Goal: Transaction & Acquisition: Purchase product/service

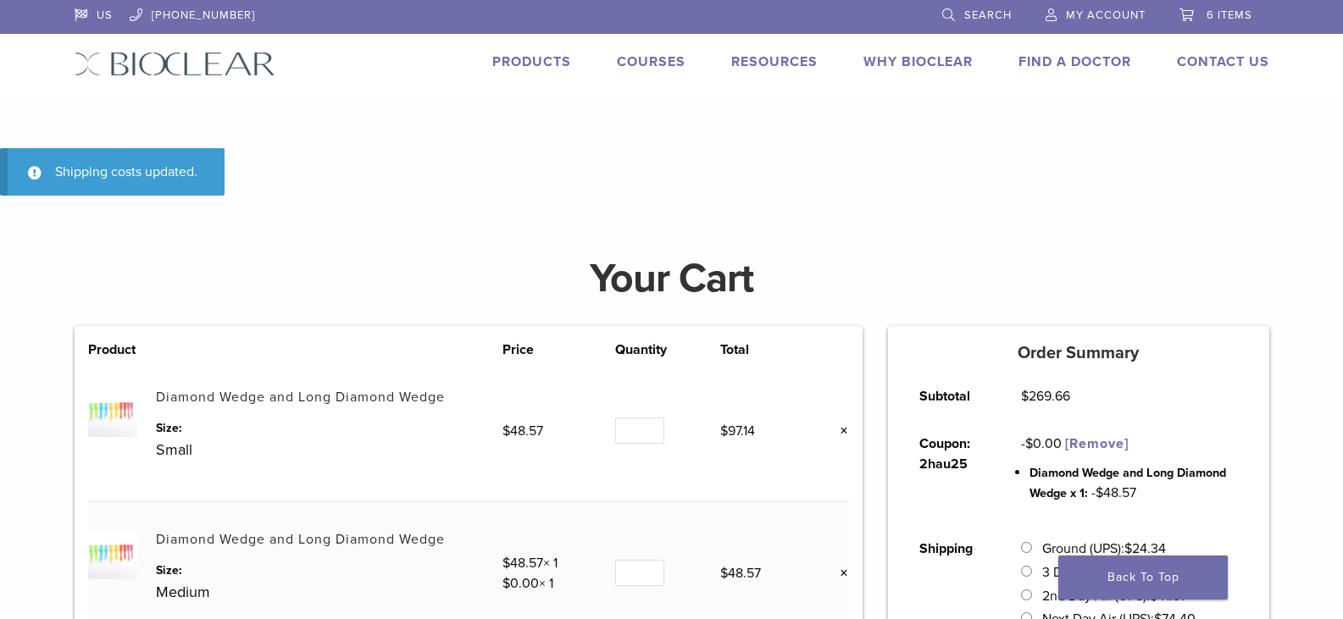
scroll to position [607, 0]
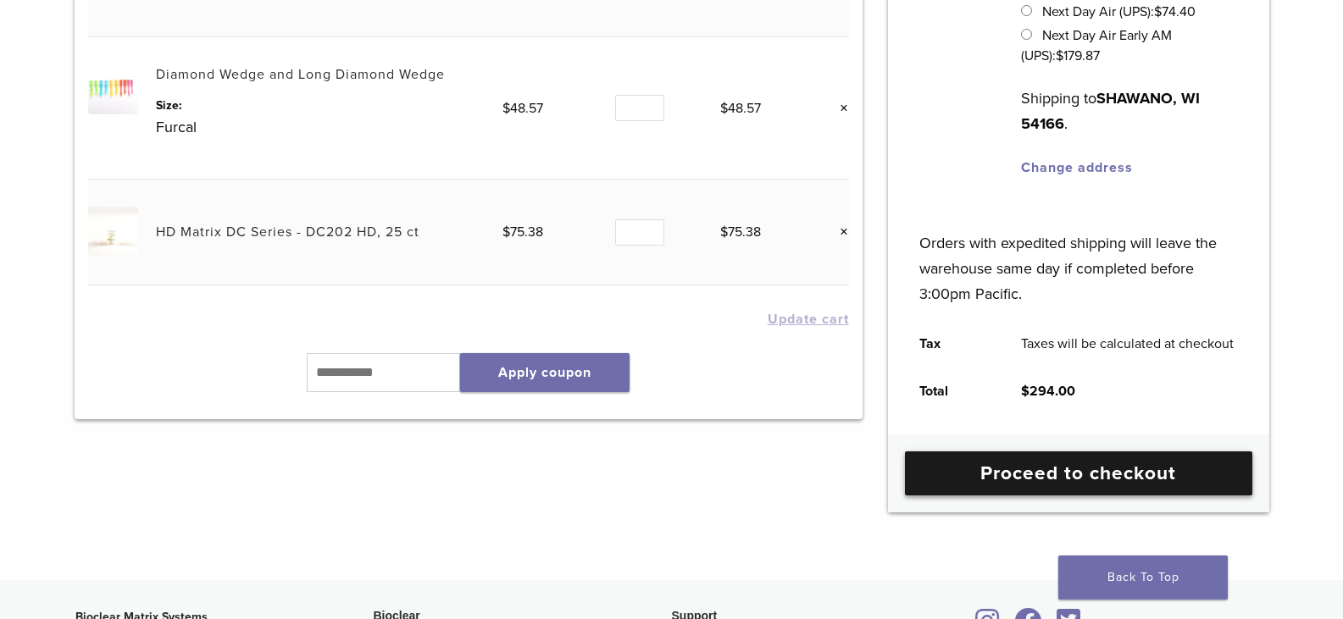
click at [1083, 480] on link "Proceed to checkout" at bounding box center [1078, 474] width 347 height 44
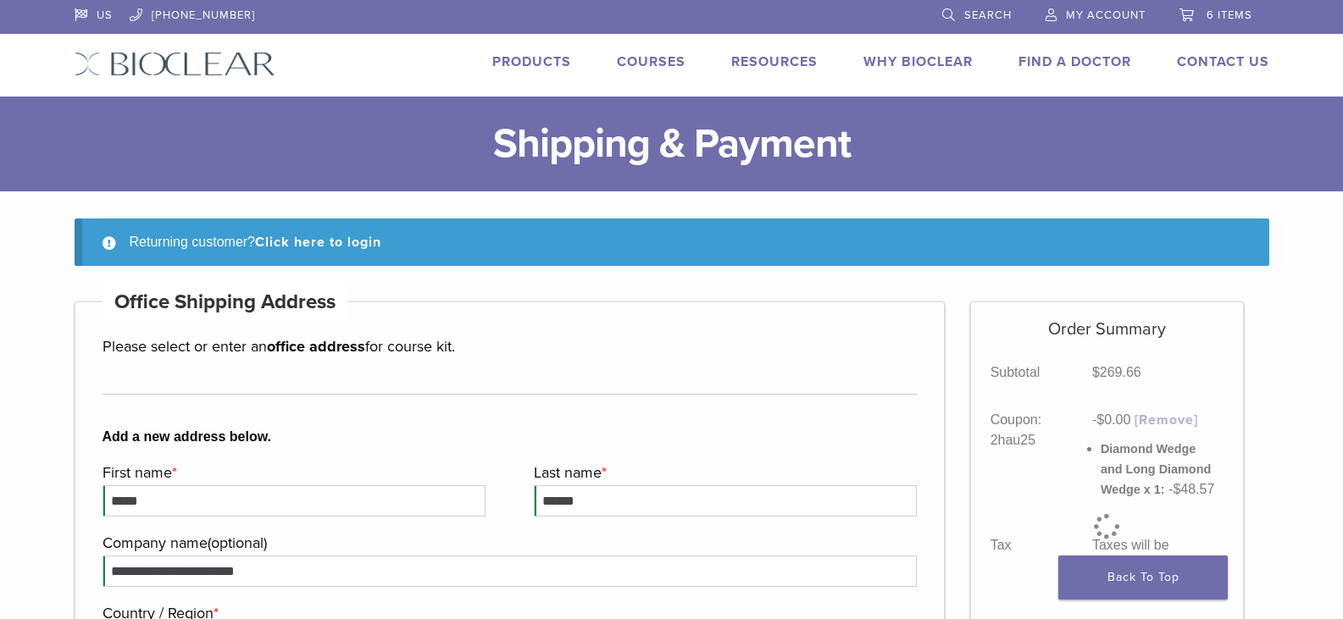
select select "**"
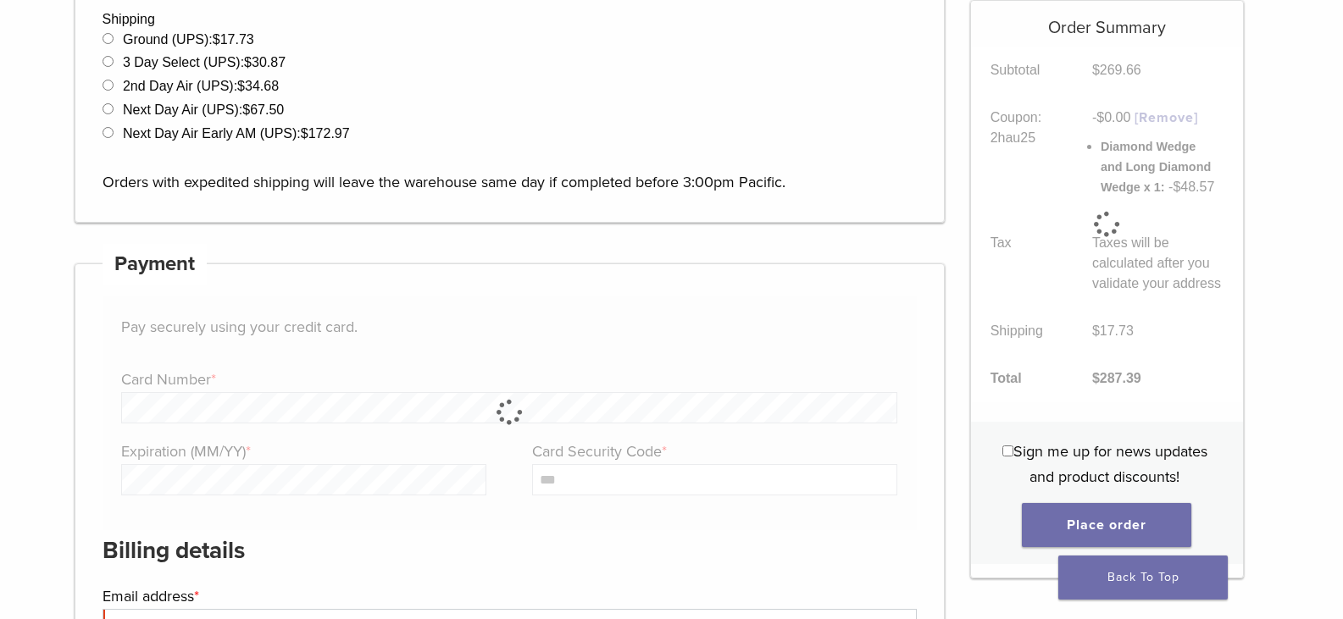
scroll to position [1360, 0]
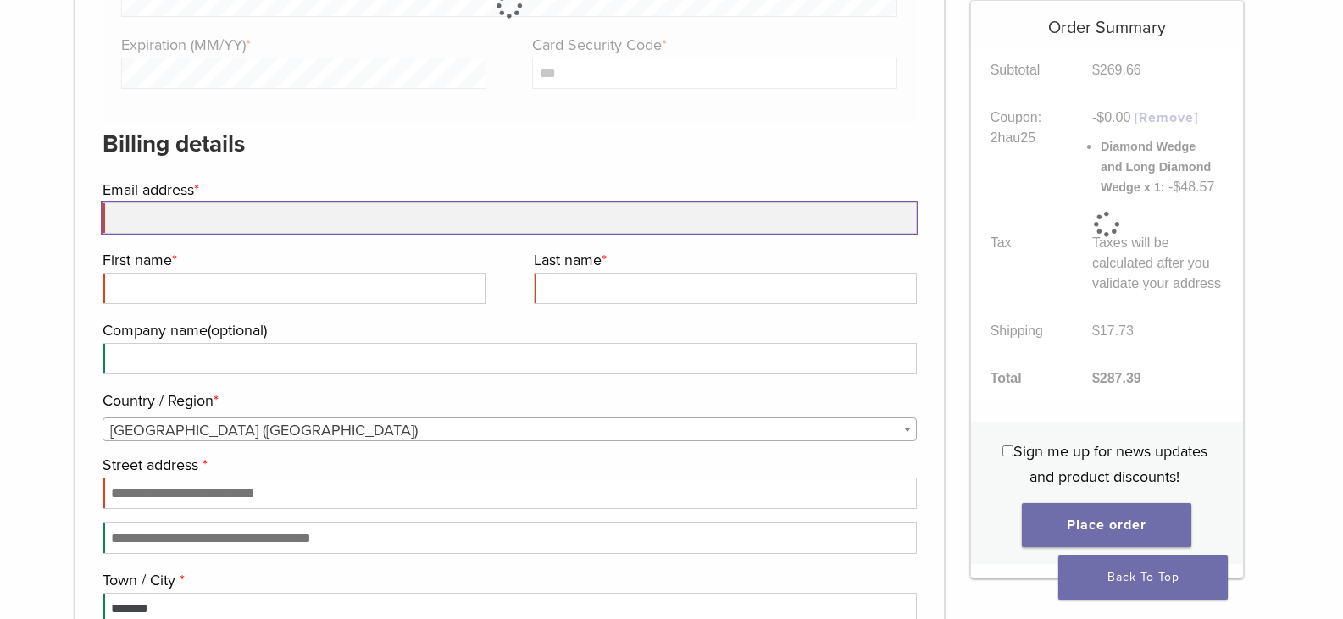
click at [183, 224] on input "Email address *" at bounding box center [510, 217] width 815 height 31
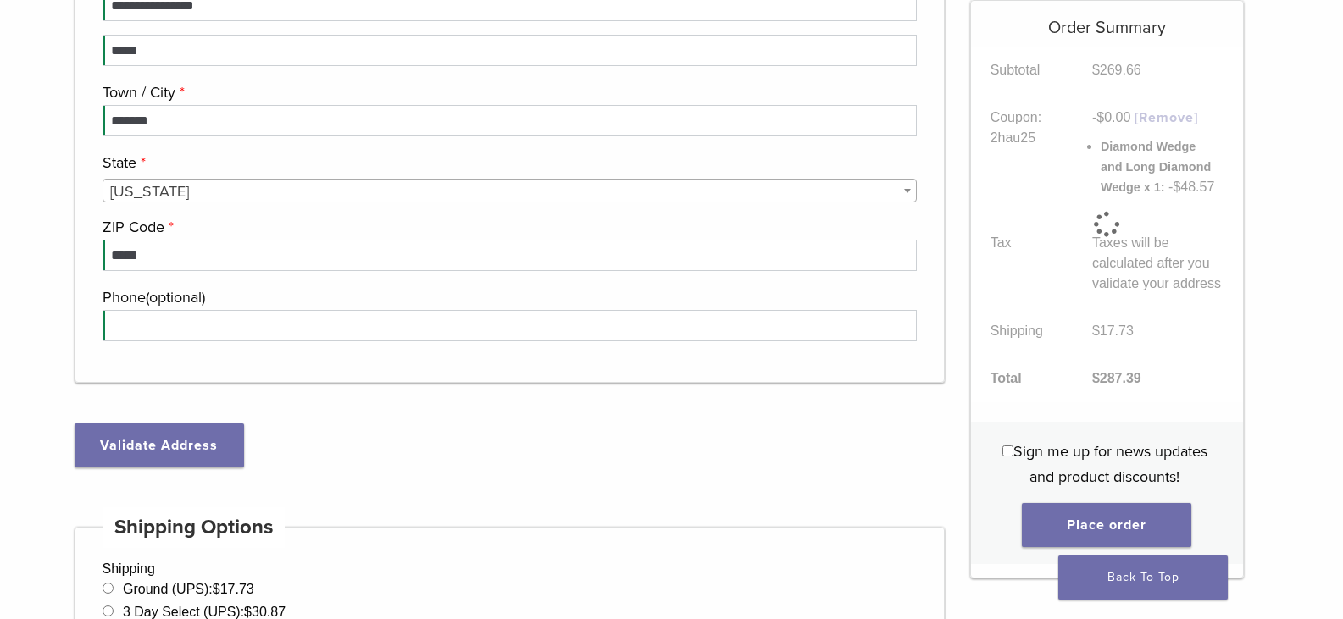
scroll to position [810, 0]
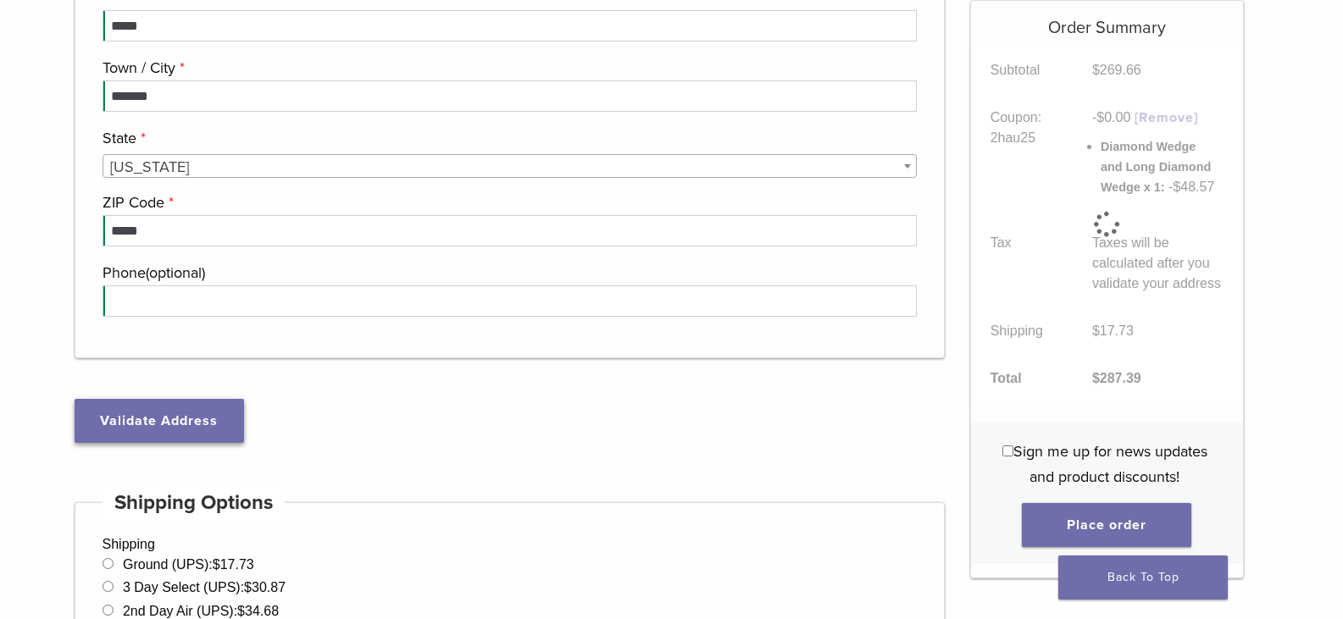
click at [156, 439] on button "Validate Address" at bounding box center [159, 421] width 169 height 44
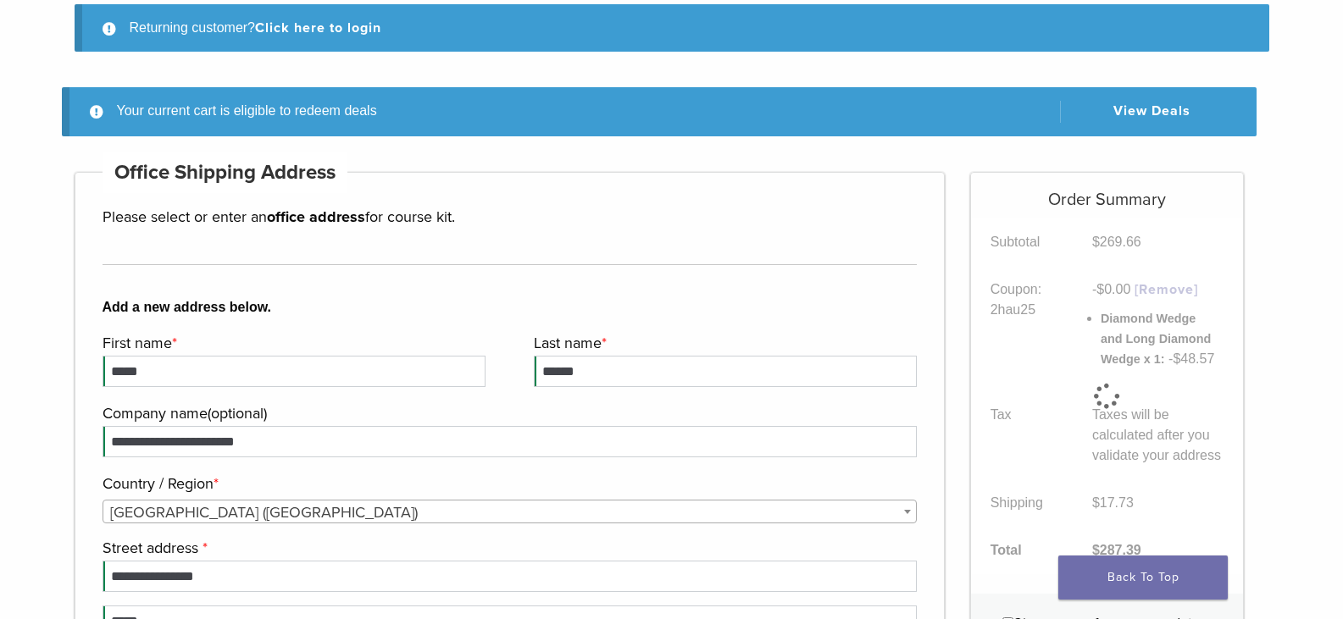
scroll to position [217, 0]
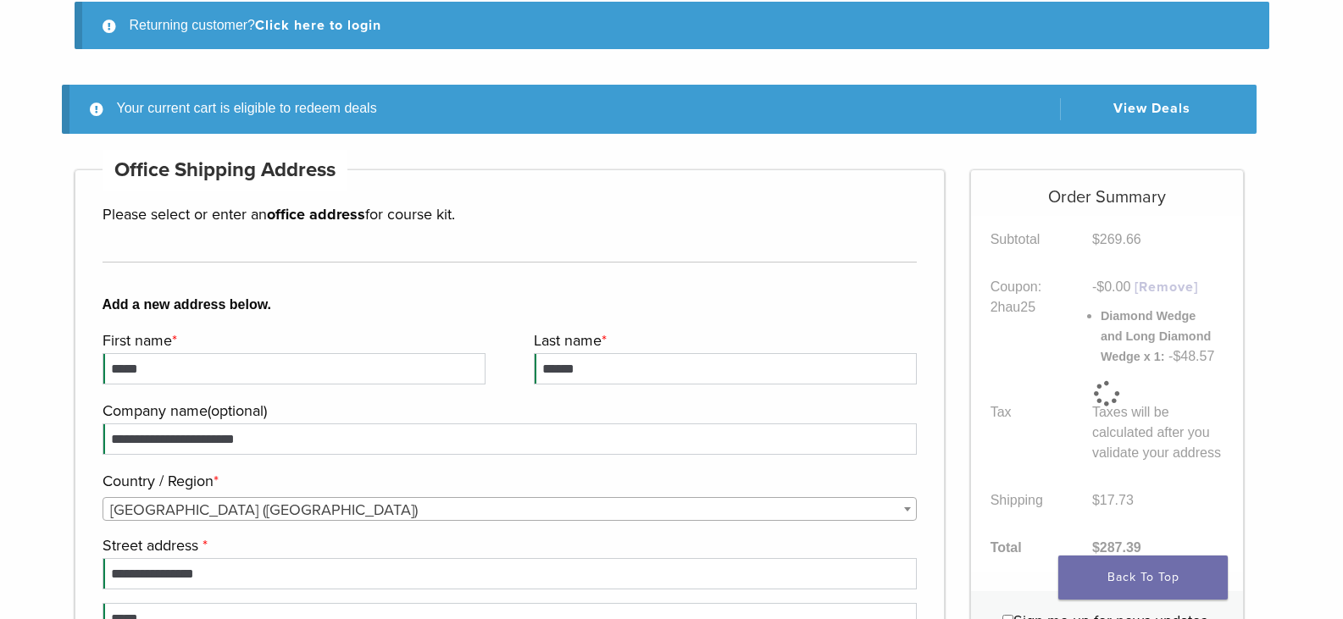
click at [292, 10] on div "Returning customer? Click here to login" at bounding box center [672, 25] width 1195 height 47
click at [299, 25] on link "Click here to login" at bounding box center [318, 25] width 126 height 17
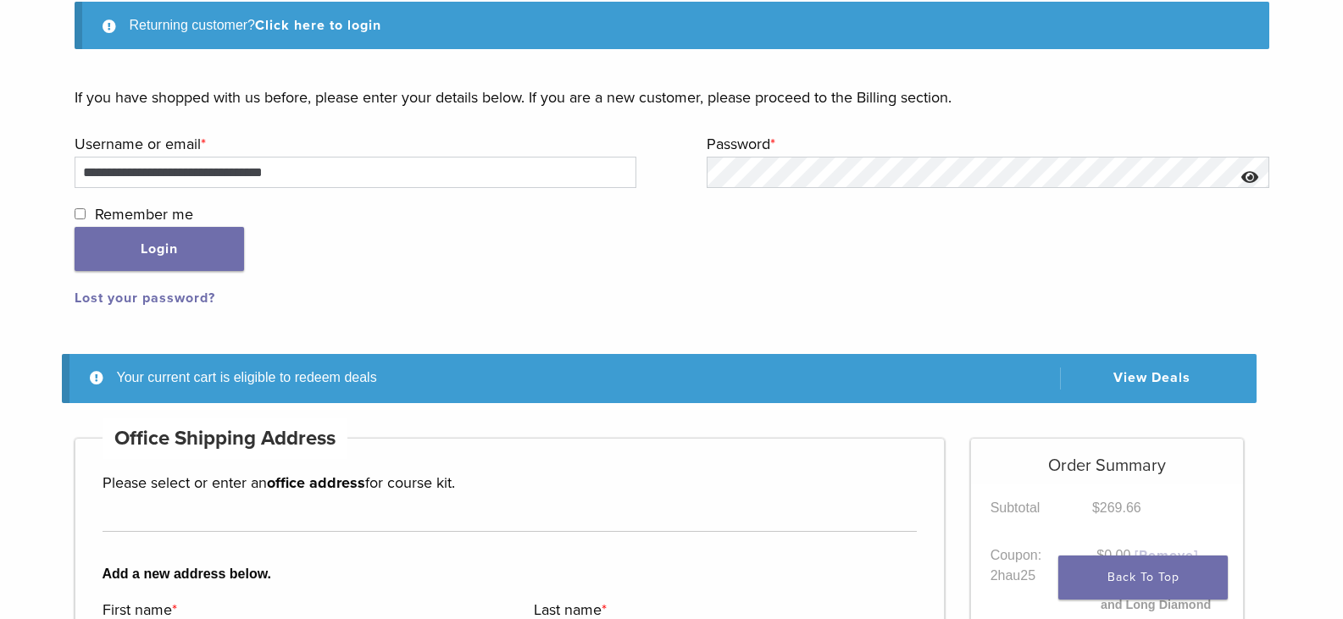
scroll to position [238, 0]
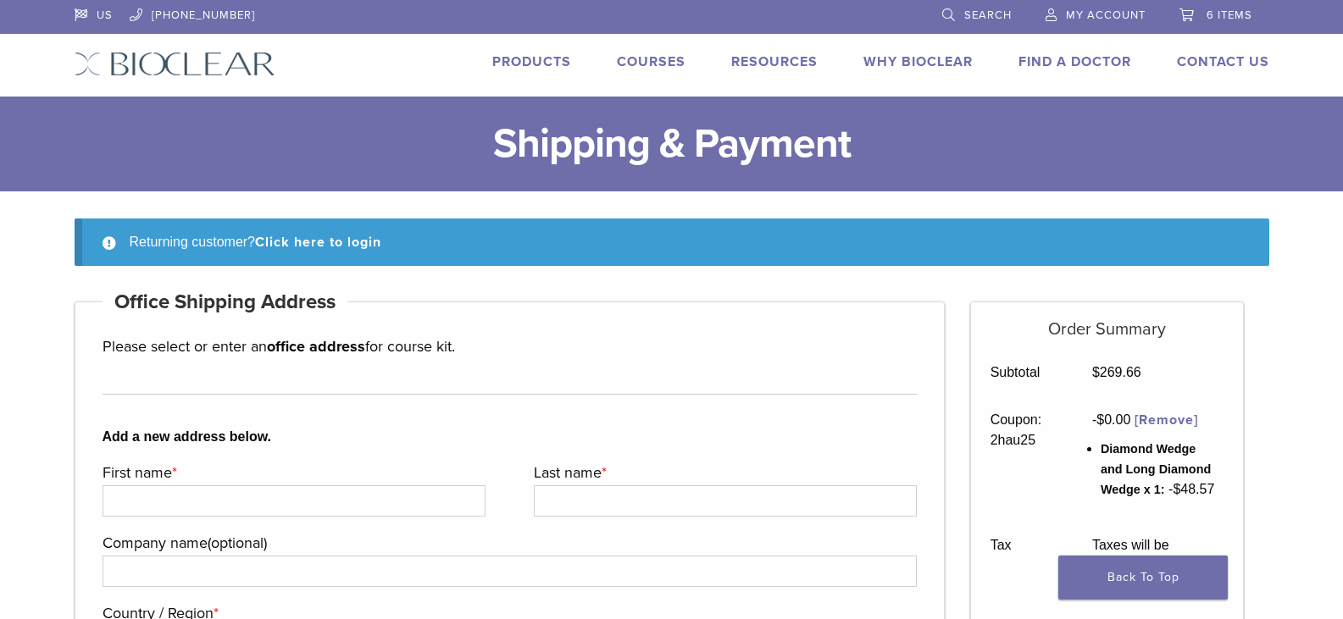
select select "**"
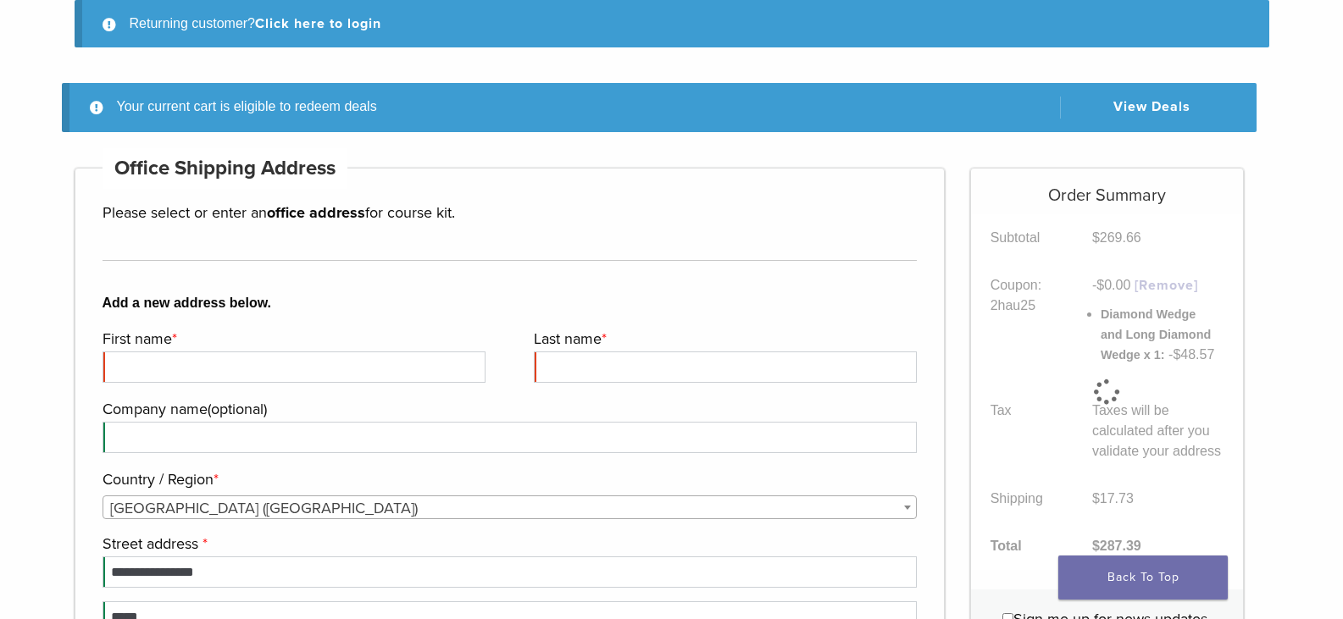
scroll to position [217, 0]
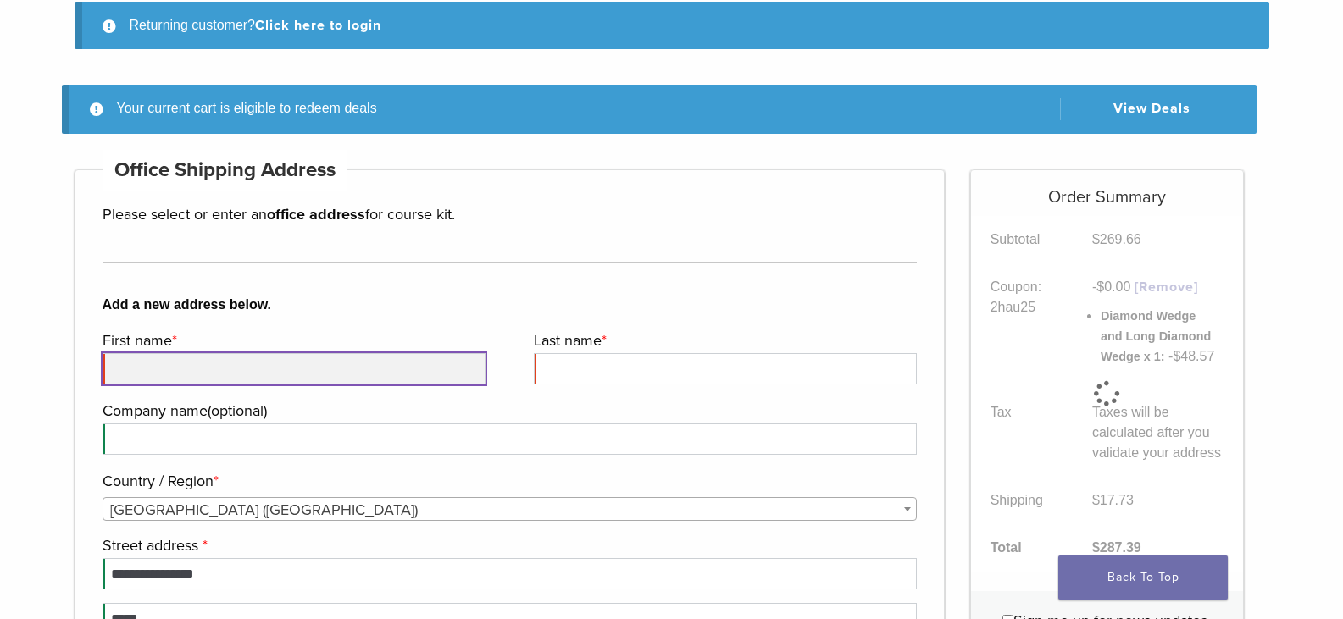
click at [165, 358] on input "First name *" at bounding box center [294, 368] width 383 height 31
click at [205, 361] on input "First name *" at bounding box center [294, 368] width 383 height 31
type input "*****"
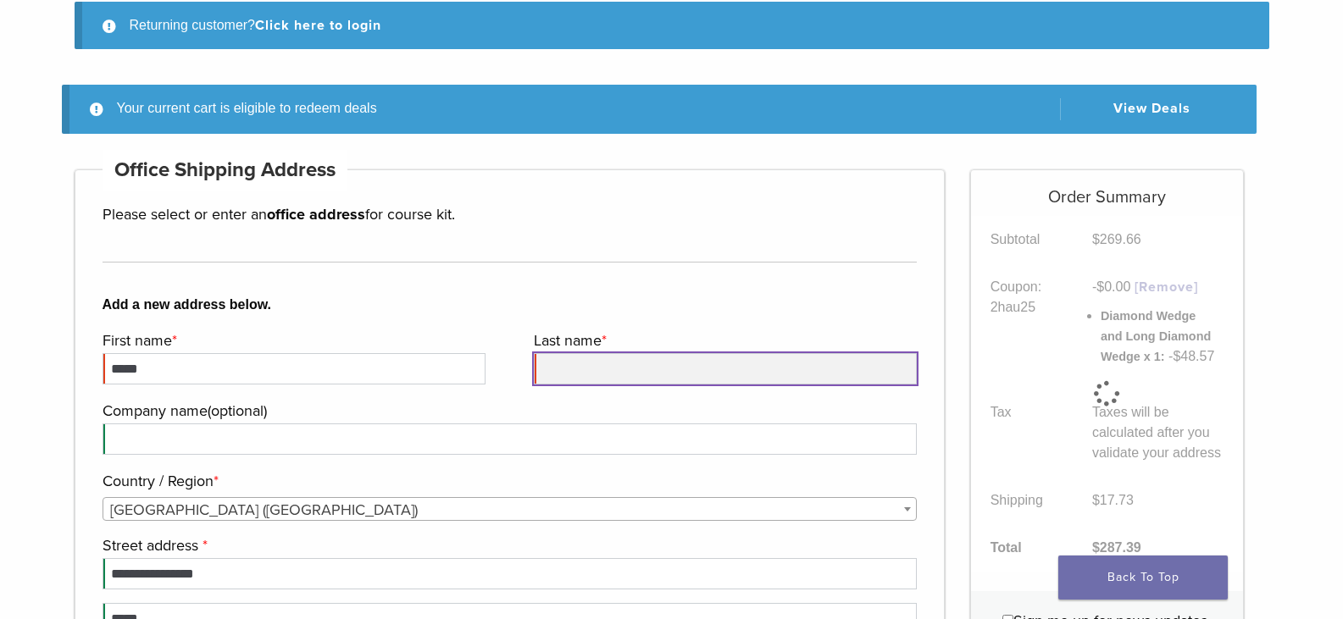
type input "******"
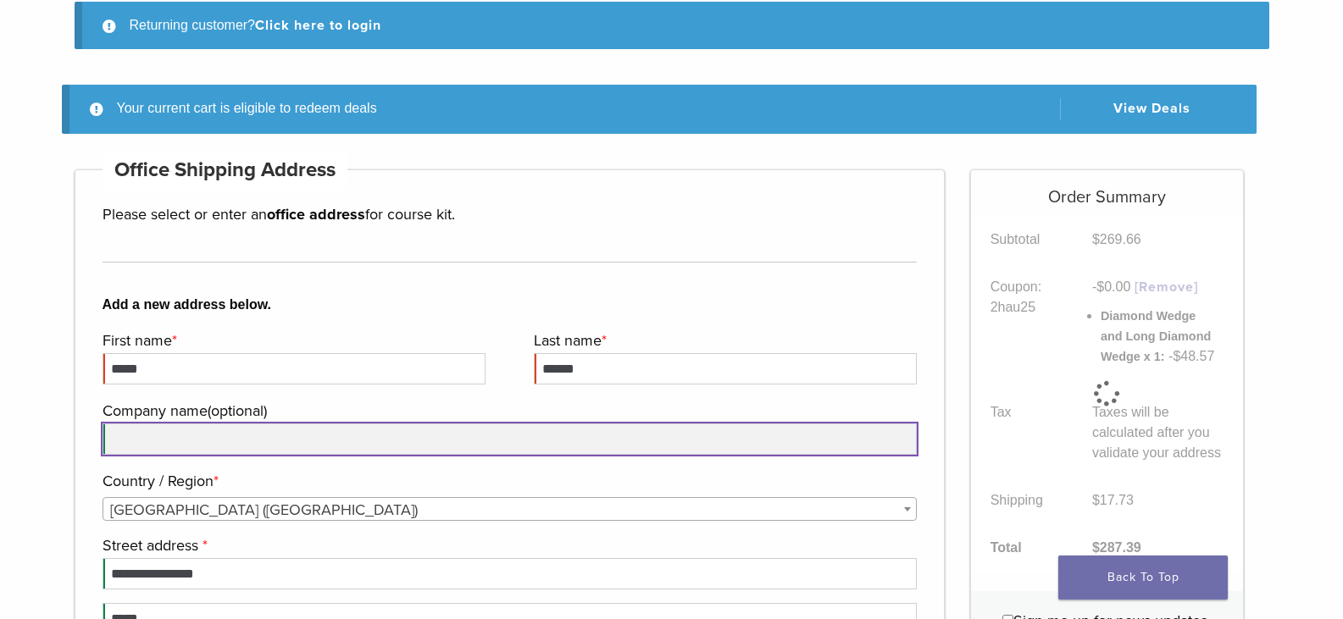
type input "**********"
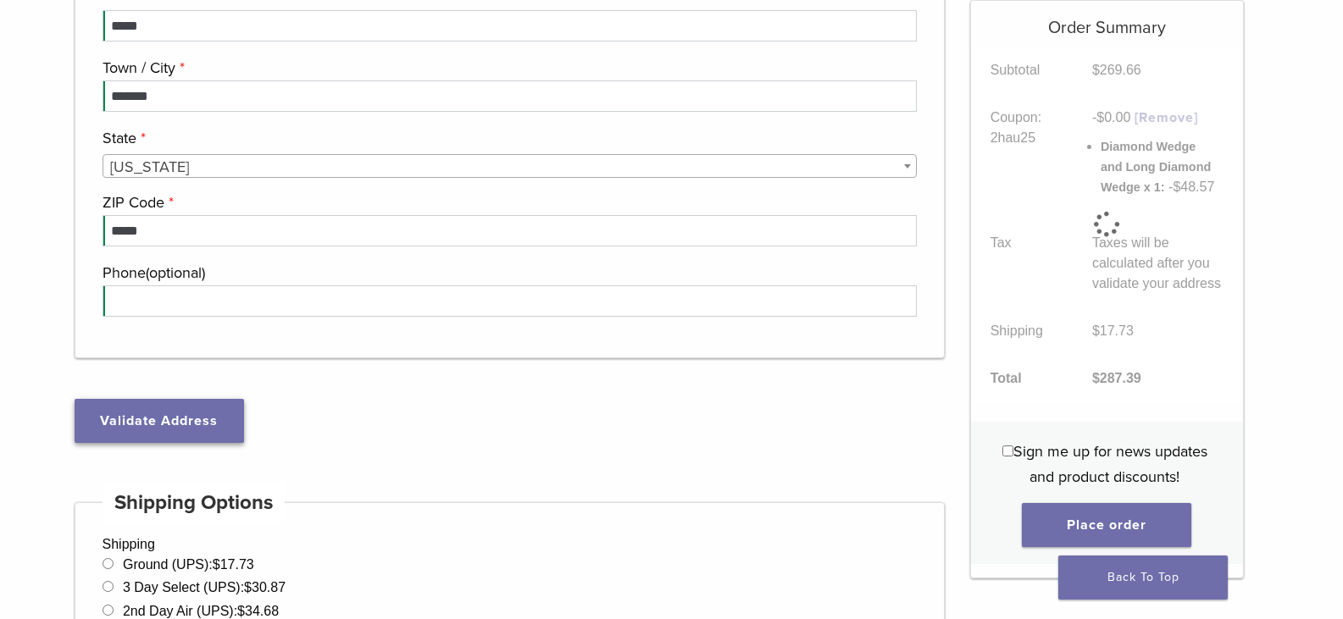
click at [228, 414] on button "Validate Address" at bounding box center [159, 421] width 169 height 44
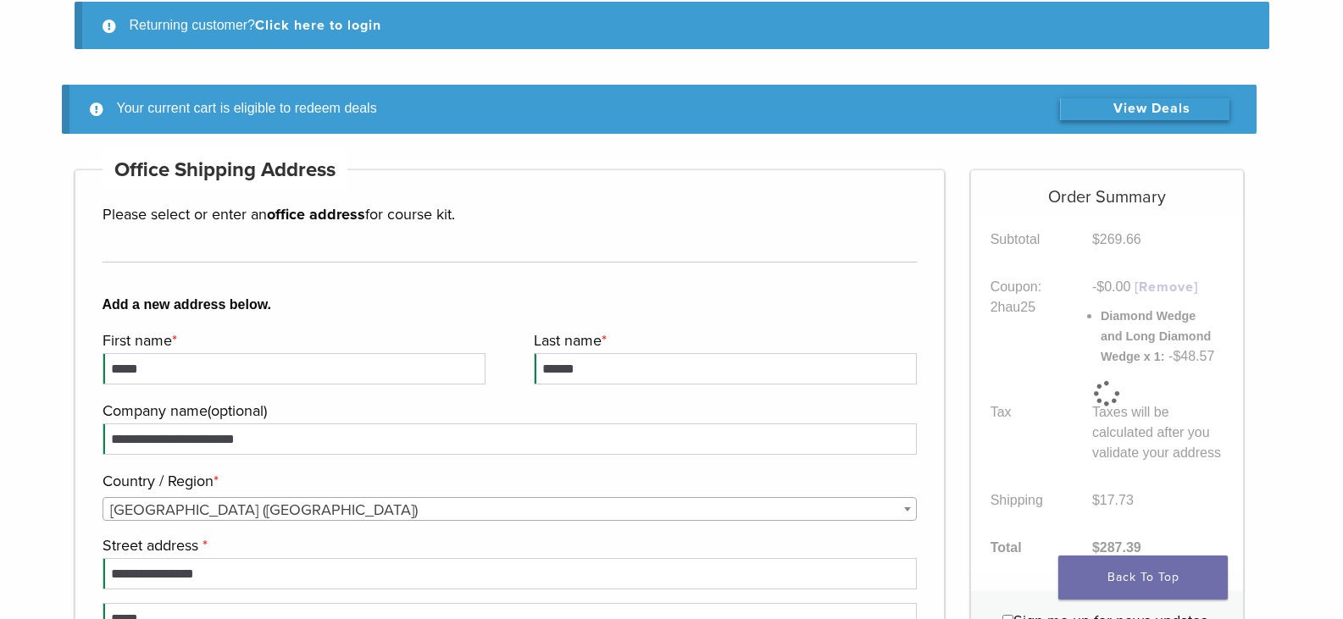
click at [1136, 106] on link "View Deals" at bounding box center [1144, 109] width 169 height 22
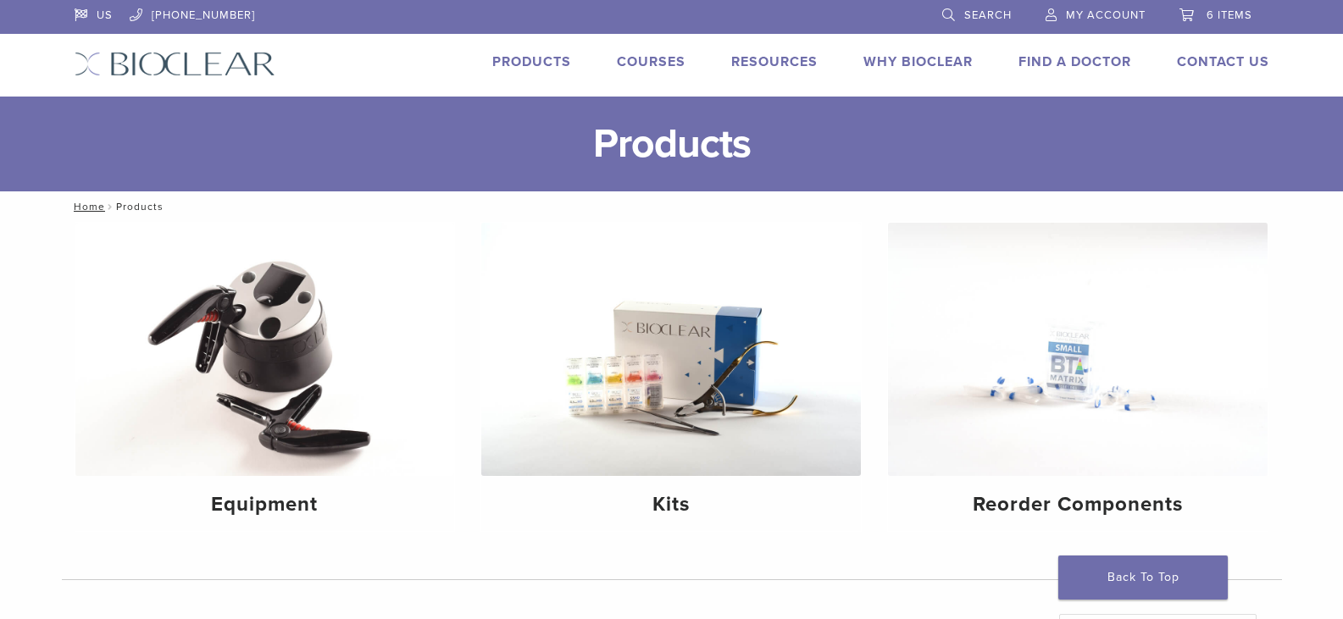
click at [1209, 19] on span "6 items" at bounding box center [1229, 15] width 46 height 14
click at [1212, 7] on link "6 items" at bounding box center [1215, 12] width 73 height 25
click at [1211, 15] on span "6 items" at bounding box center [1229, 15] width 46 height 14
click at [1226, 12] on span "6 items" at bounding box center [1229, 15] width 46 height 14
click at [1202, 6] on link "6 items" at bounding box center [1215, 12] width 73 height 25
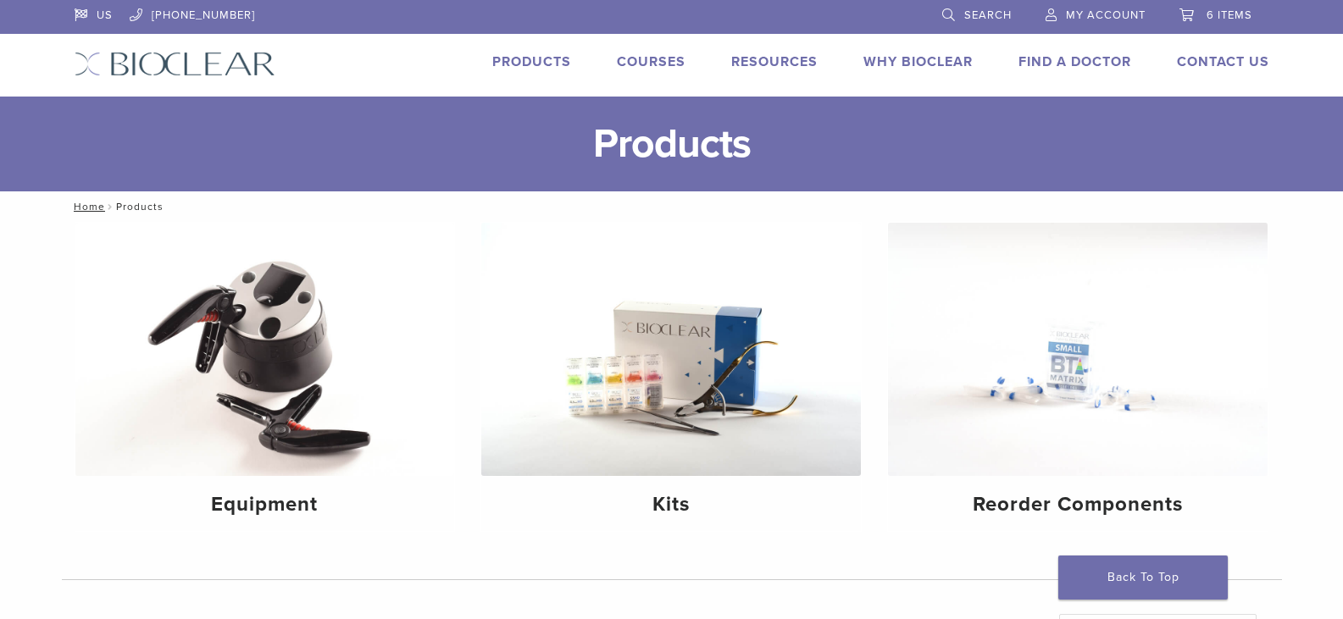
click at [1203, 1] on link "6 items" at bounding box center [1215, 12] width 73 height 25
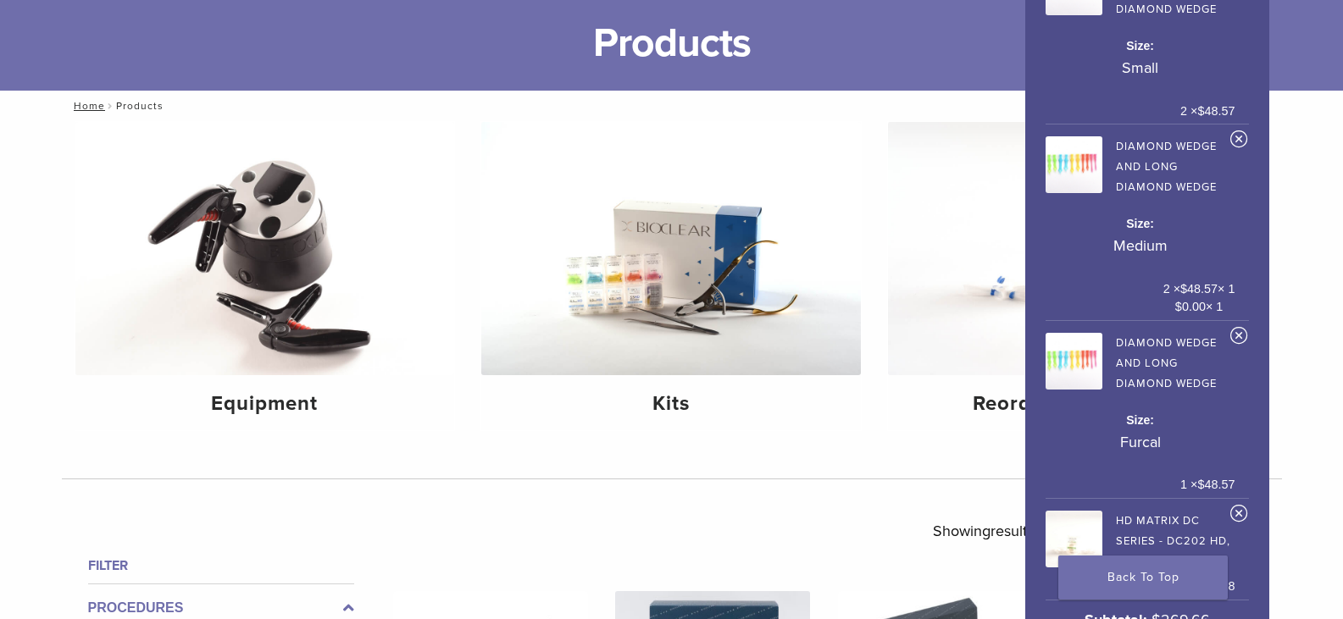
scroll to position [254, 0]
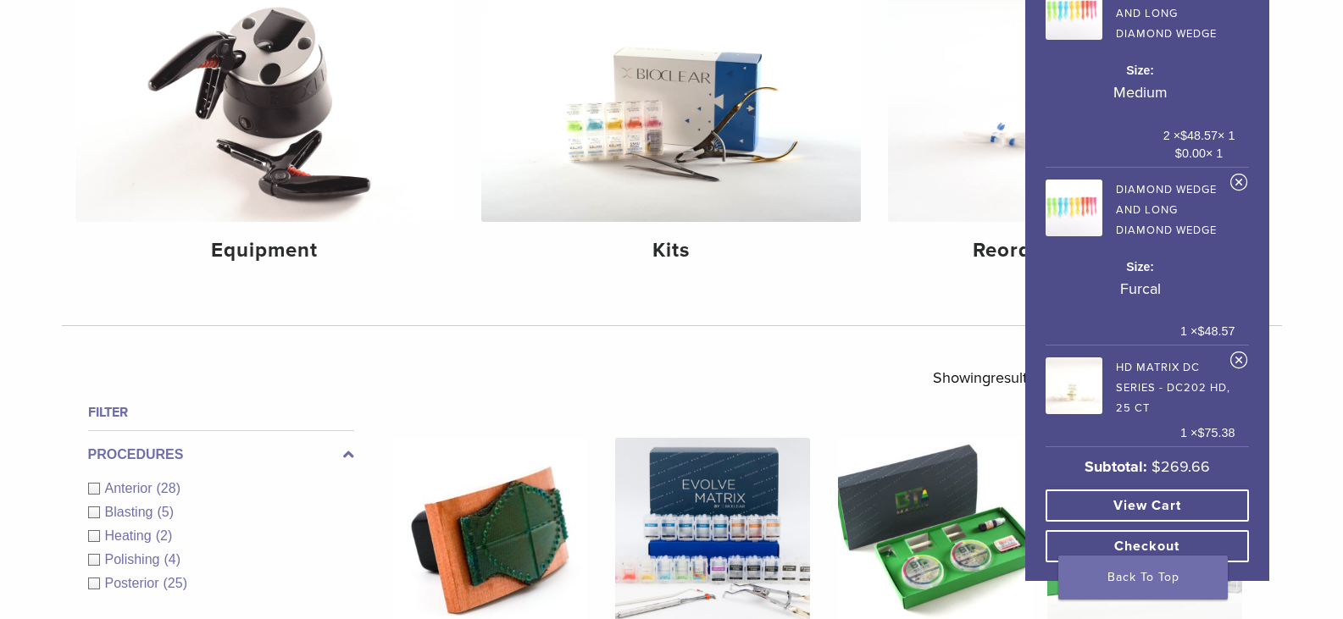
click at [1171, 490] on link "View cart" at bounding box center [1147, 506] width 203 height 32
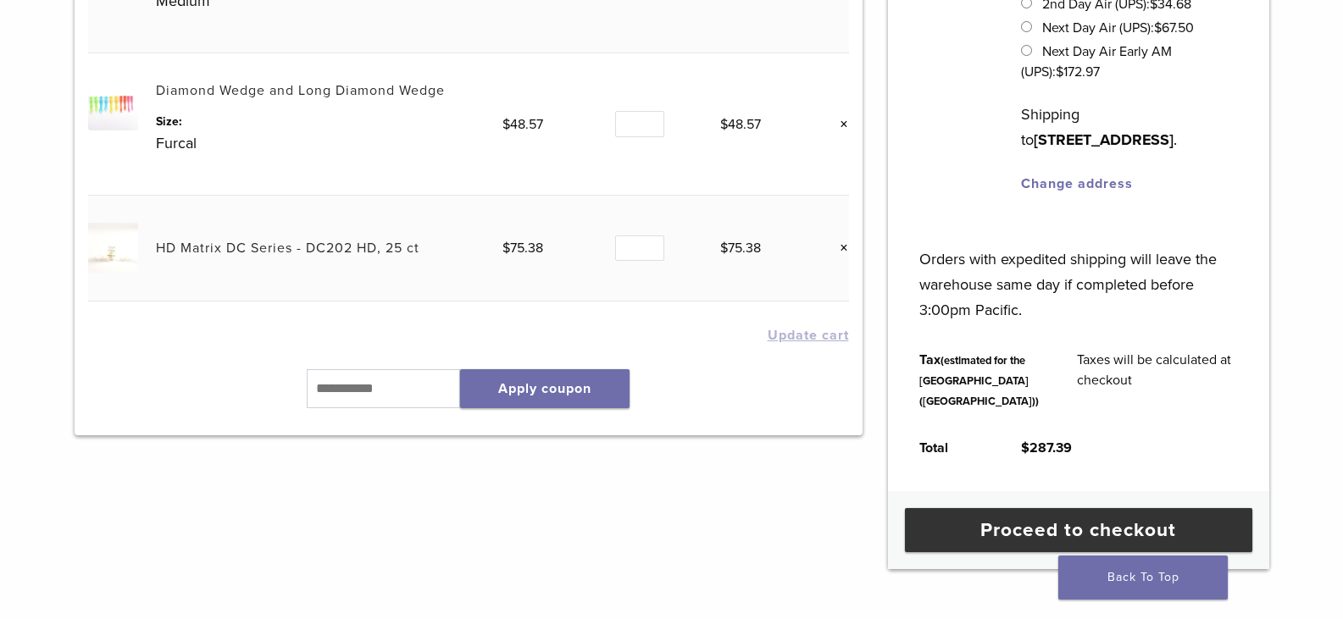
scroll to position [678, 0]
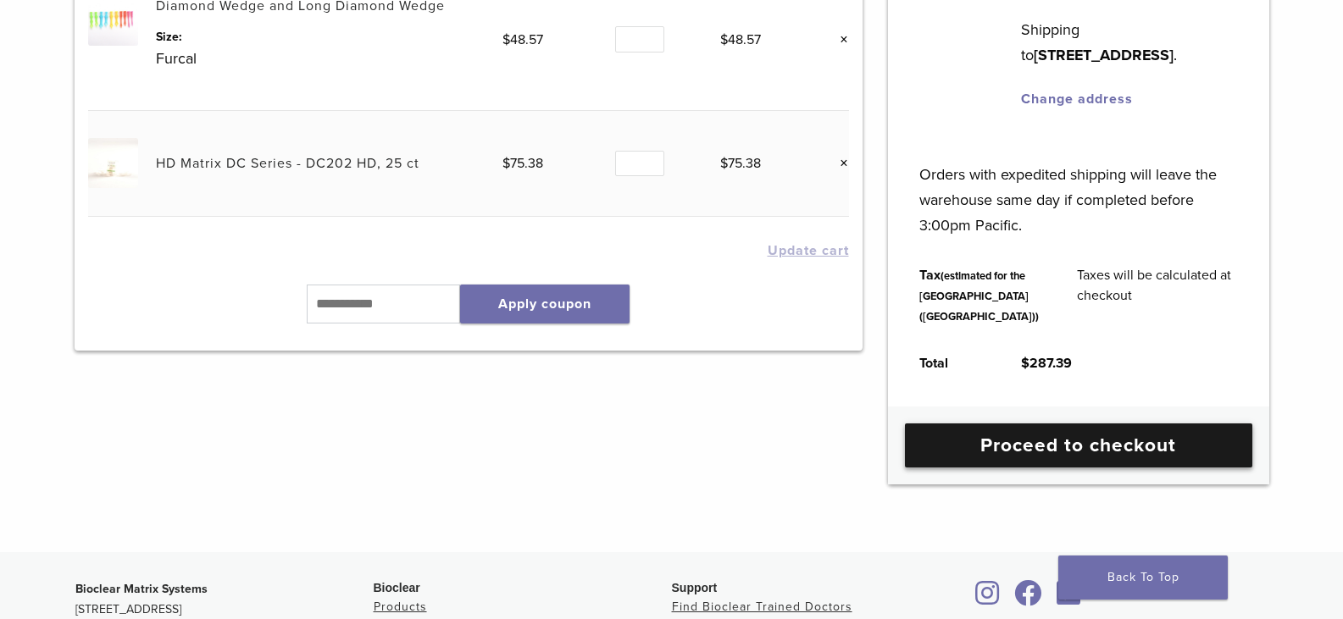
click at [962, 468] on link "Proceed to checkout" at bounding box center [1078, 446] width 347 height 44
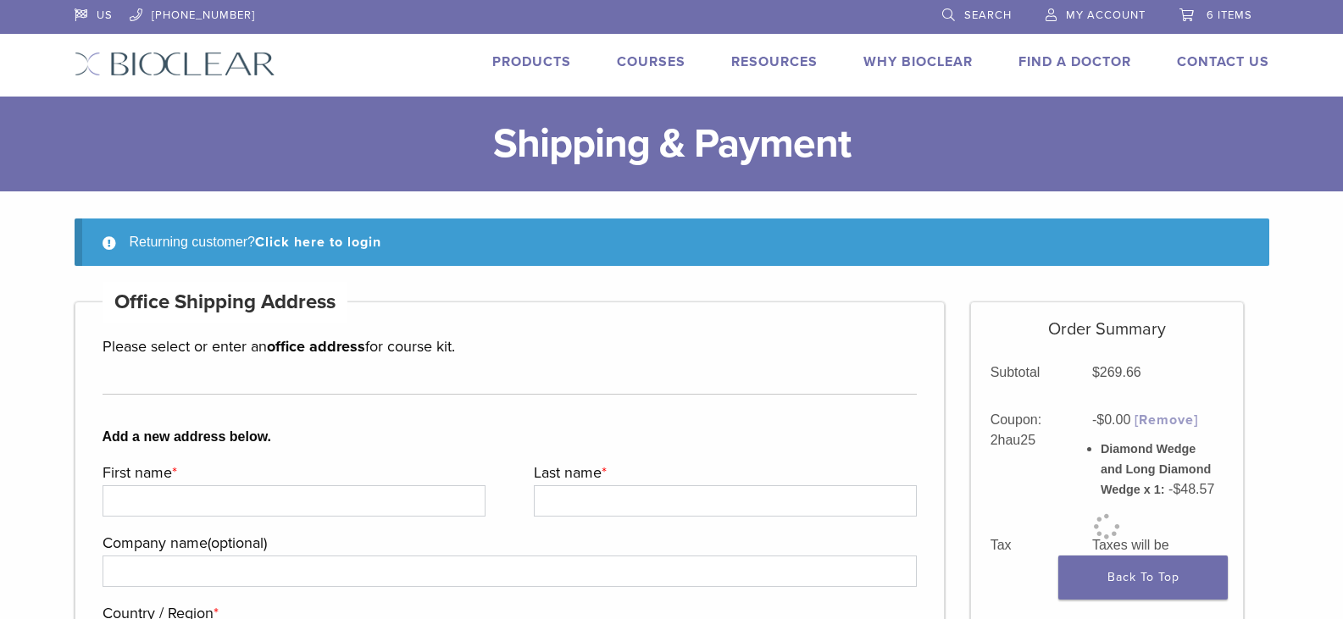
select select "**"
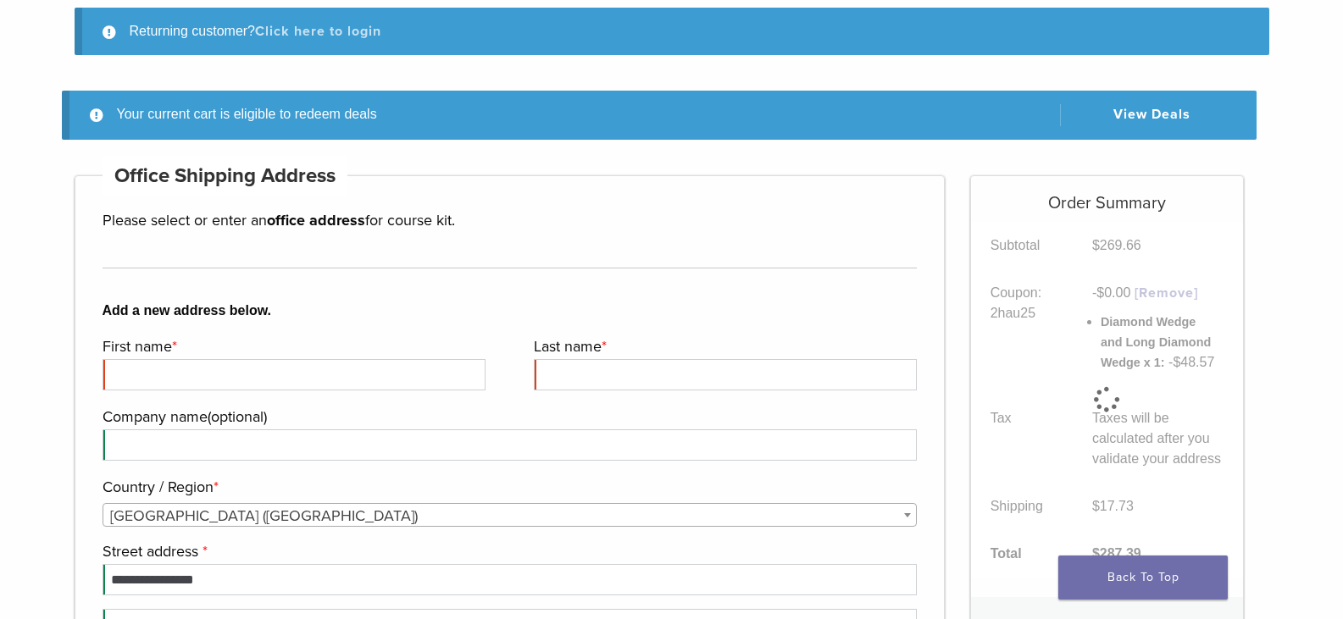
scroll to position [217, 0]
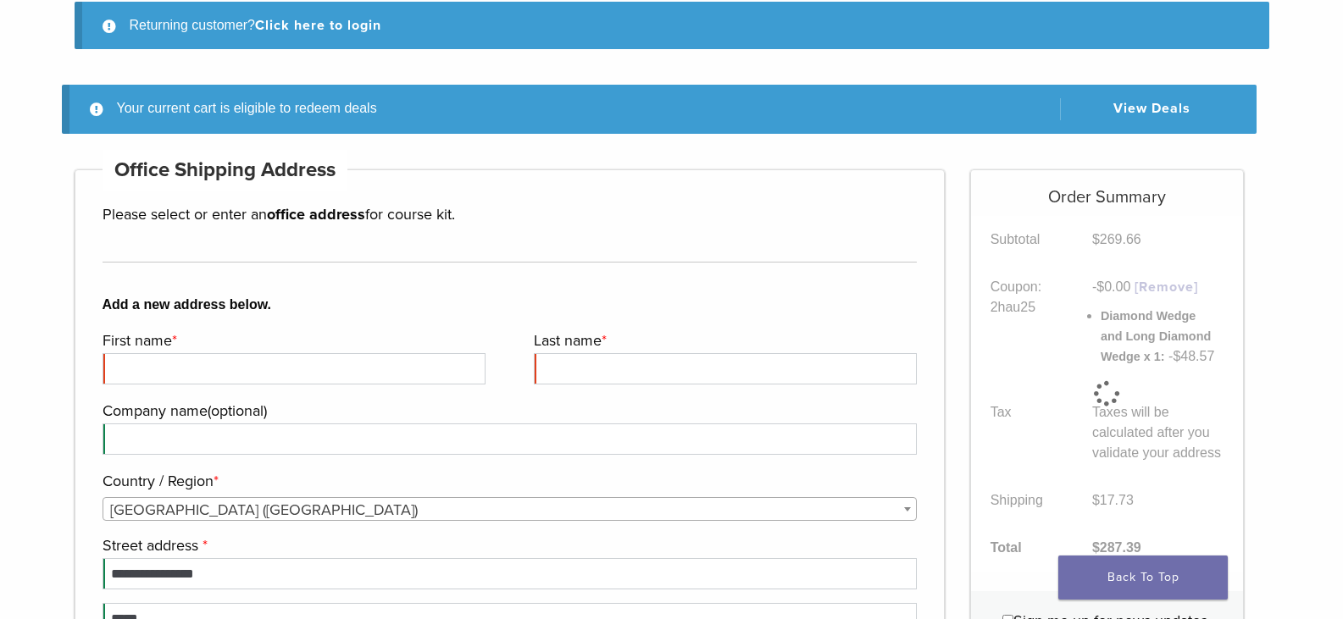
click at [231, 369] on input "First name *" at bounding box center [294, 368] width 383 height 31
click at [316, 25] on link "Click here to login" at bounding box center [318, 25] width 126 height 17
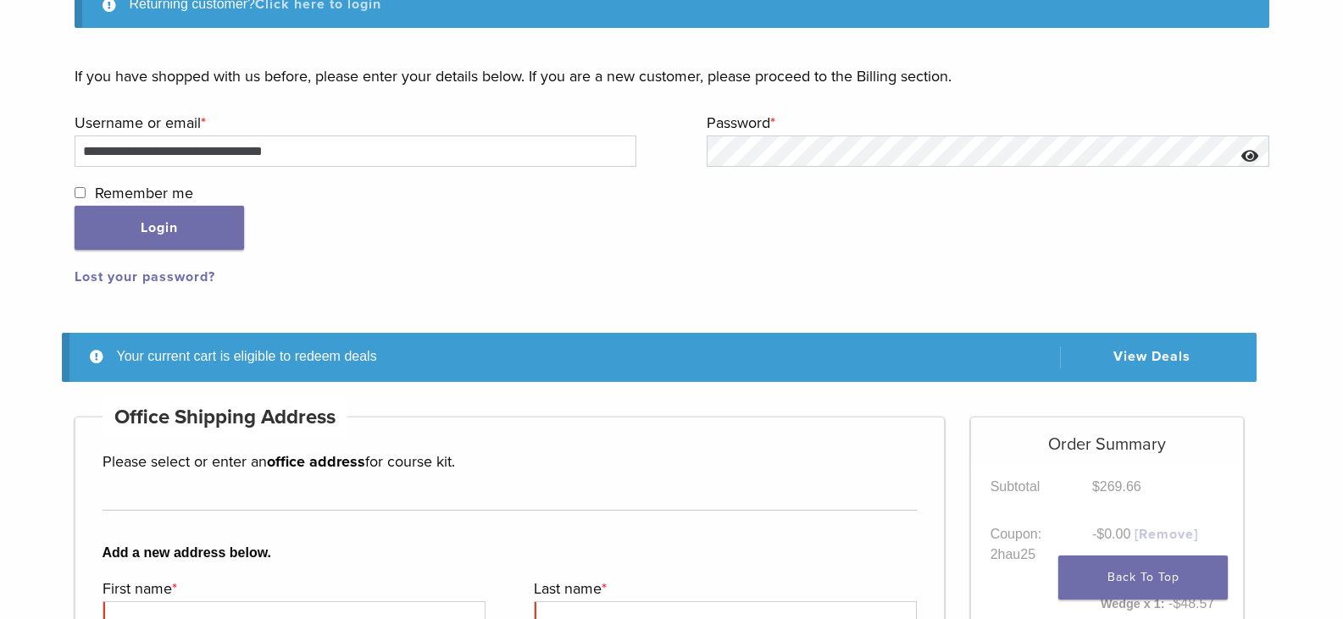
scroll to position [259, 0]
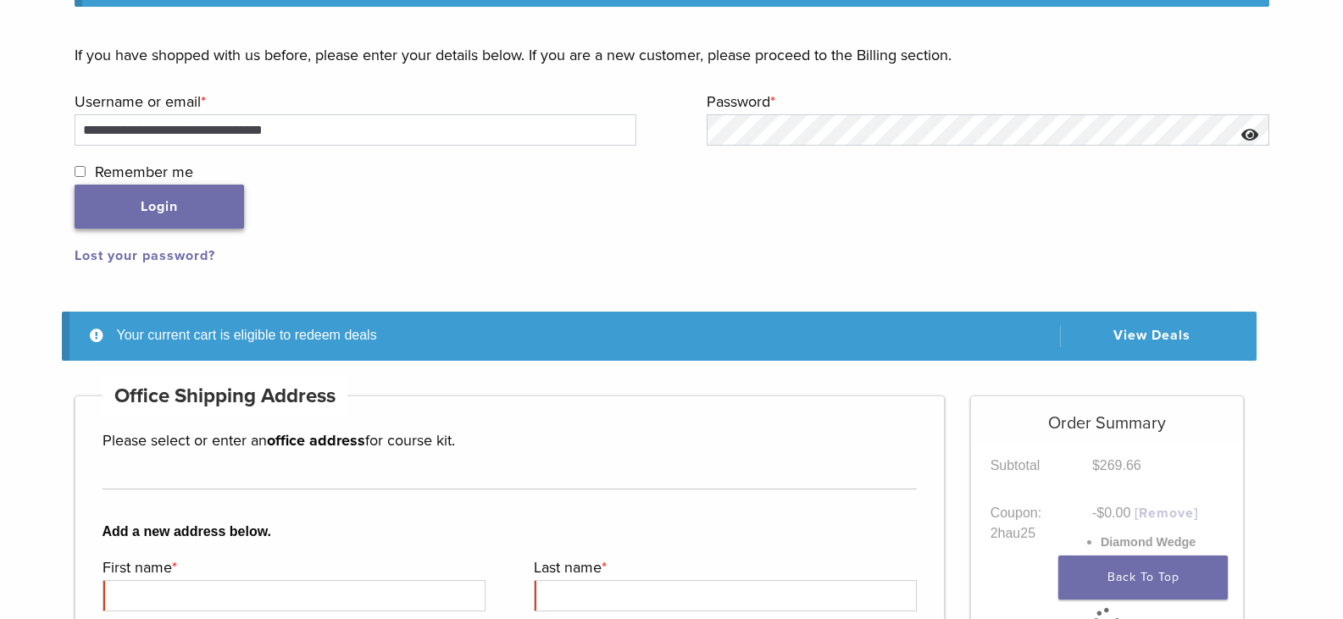
click at [194, 200] on button "Login" at bounding box center [159, 207] width 169 height 44
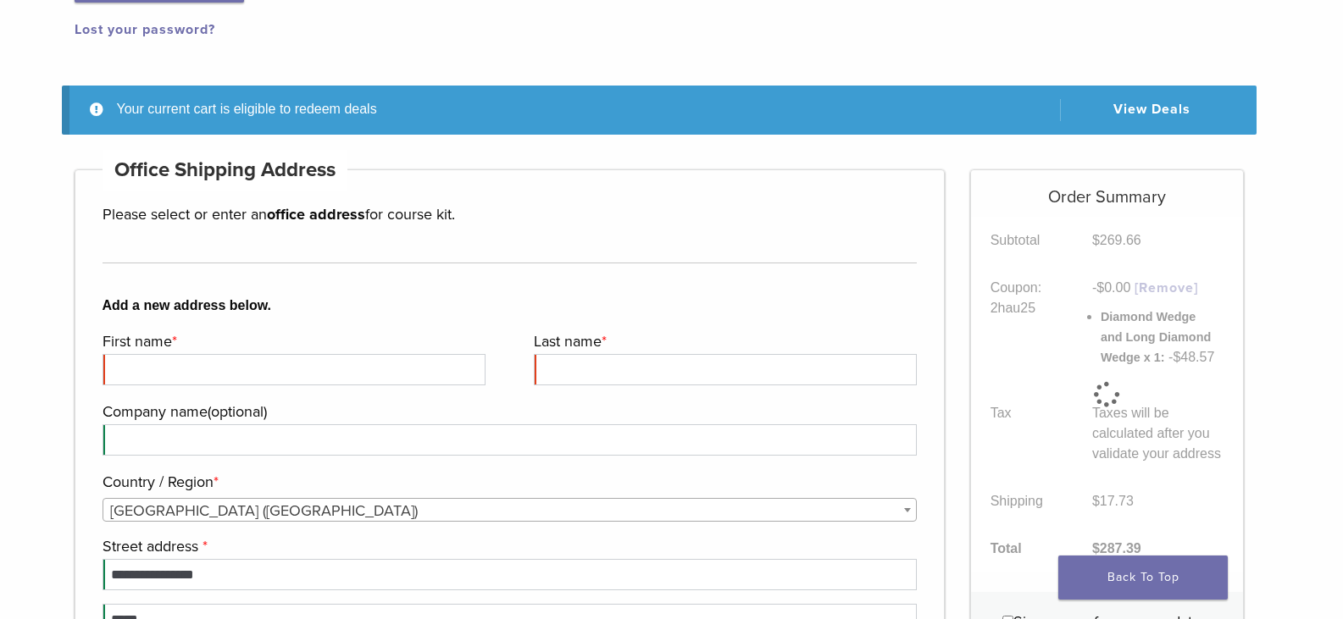
scroll to position [486, 0]
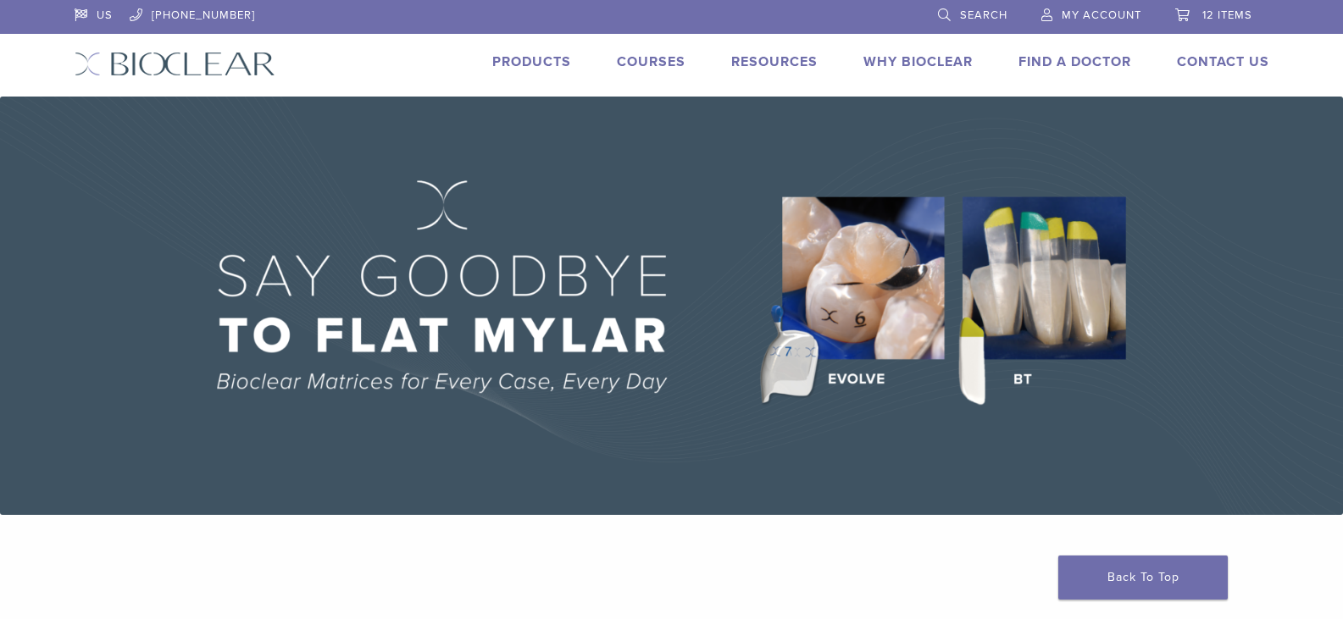
click at [1096, 16] on span "My Account" at bounding box center [1102, 15] width 80 height 14
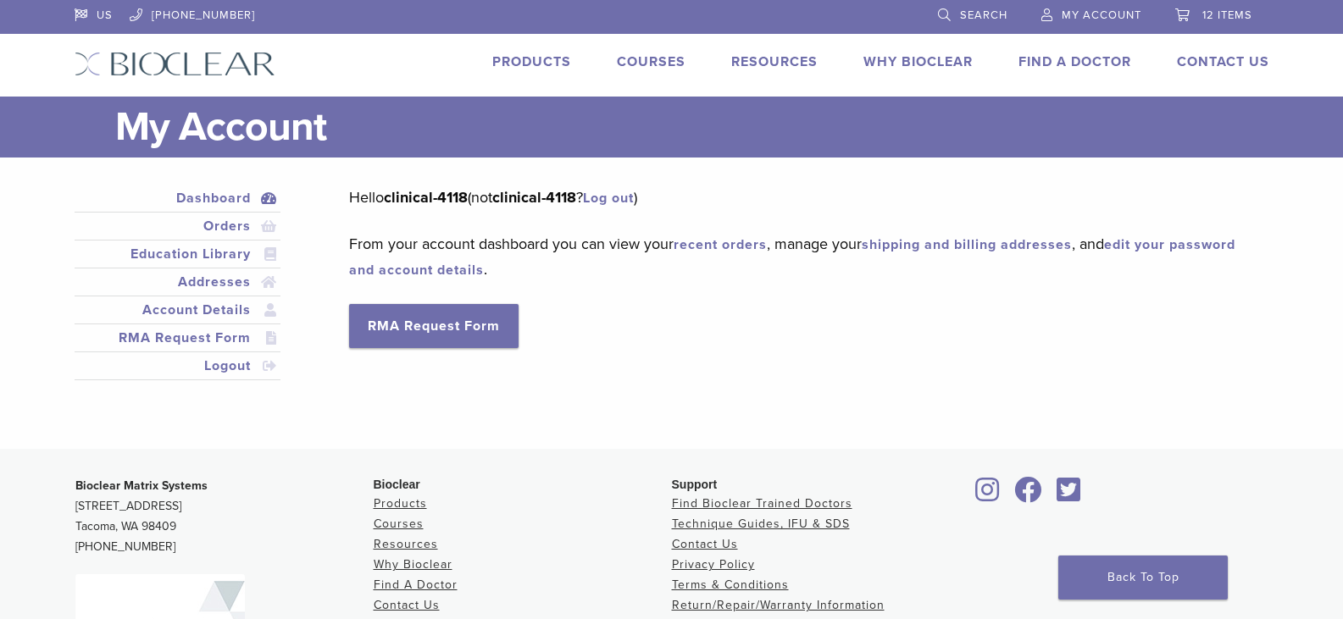
click at [1219, 12] on span "12 items" at bounding box center [1227, 15] width 50 height 14
click at [1206, 18] on span "12 items" at bounding box center [1227, 15] width 50 height 14
click at [1235, 23] on link "12 items" at bounding box center [1213, 12] width 77 height 25
click at [1222, 10] on span "12 items" at bounding box center [1227, 15] width 50 height 14
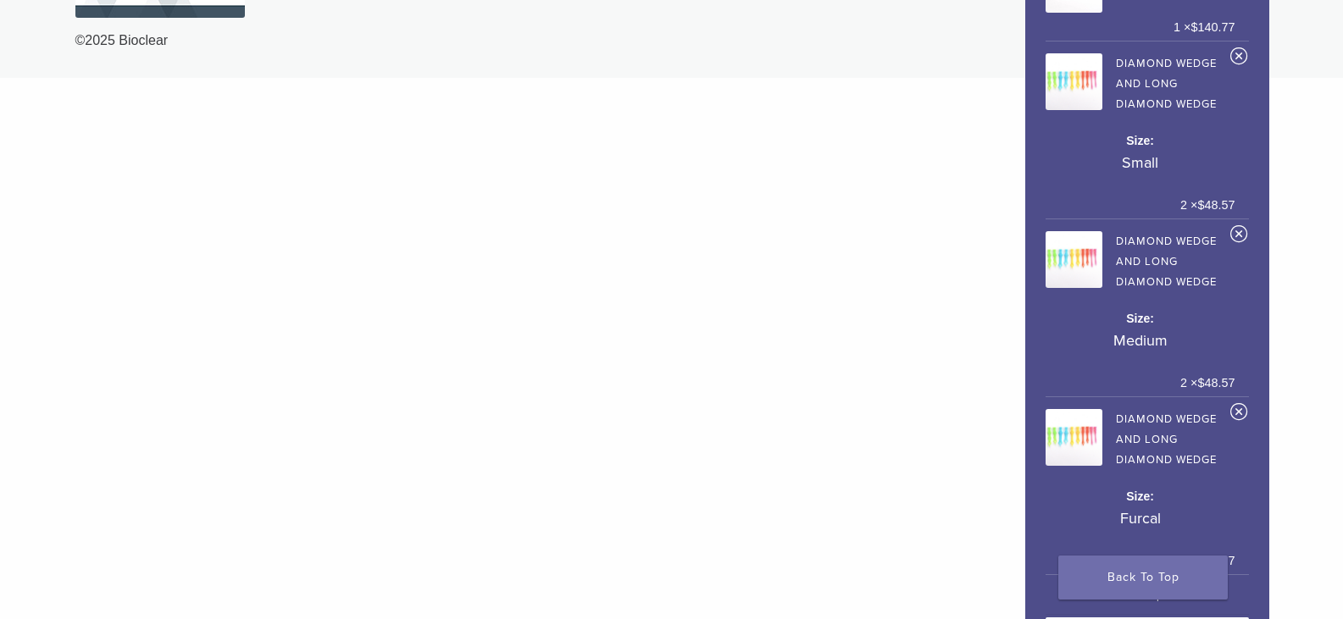
scroll to position [835, 0]
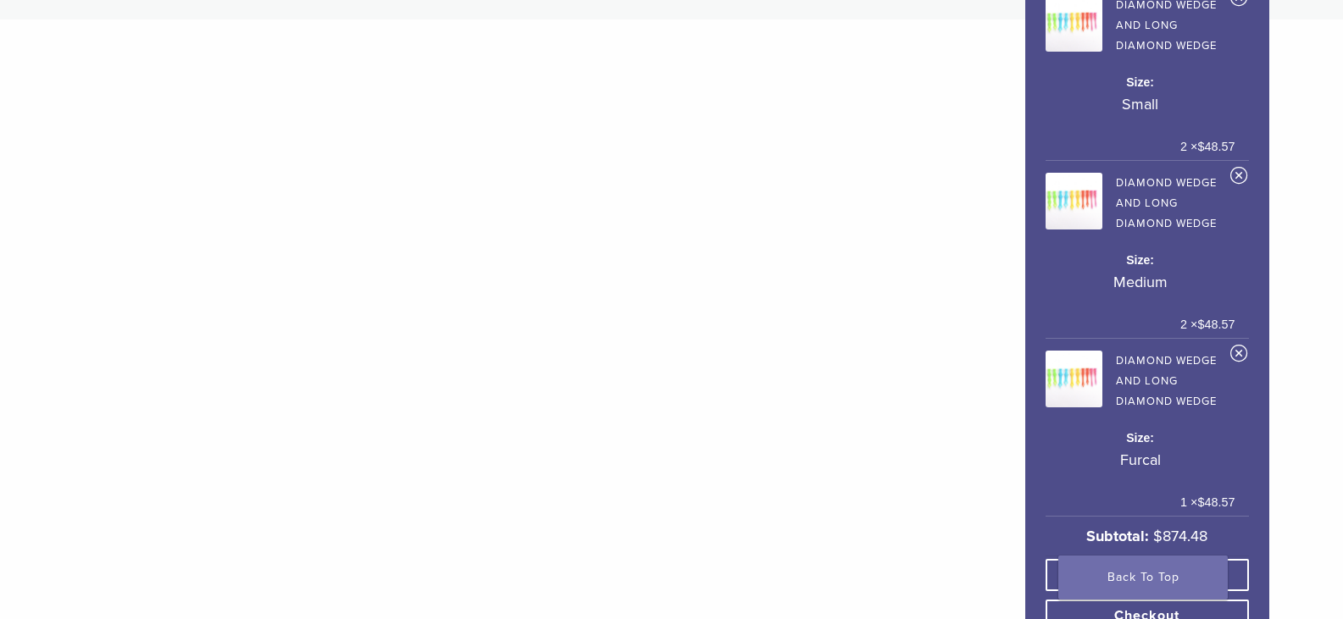
click at [1059, 559] on link "View cart" at bounding box center [1147, 575] width 203 height 32
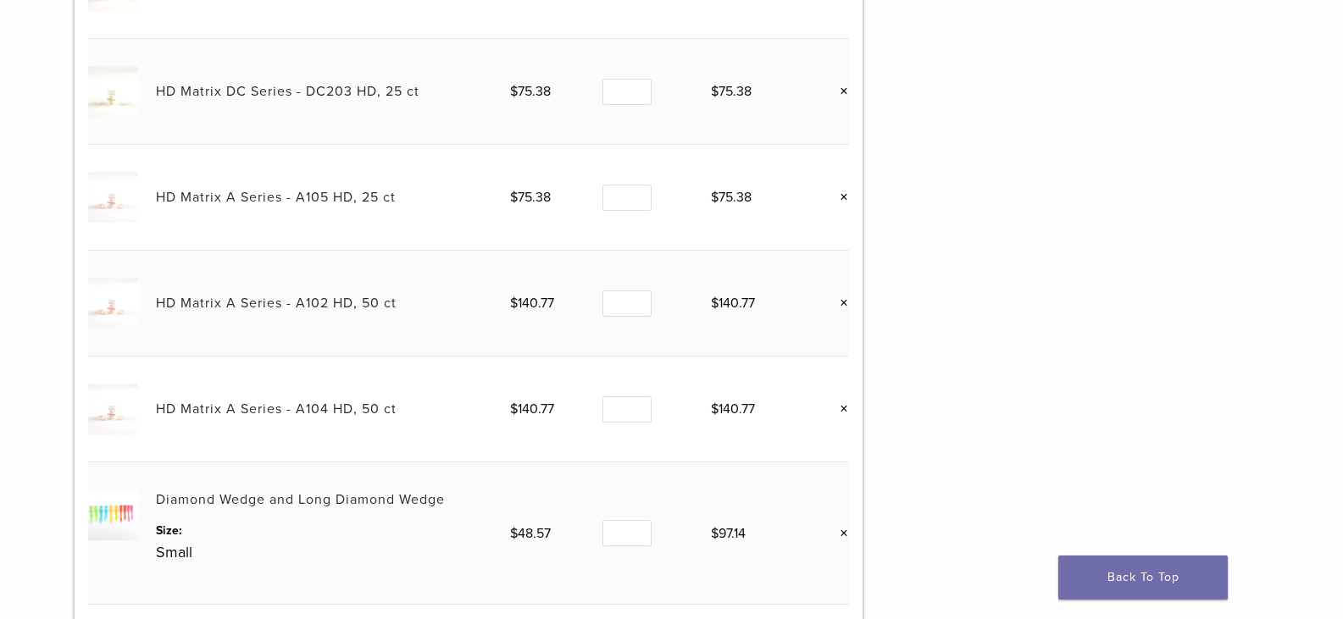
scroll to position [593, 0]
click at [841, 408] on link "×" at bounding box center [838, 408] width 22 height 22
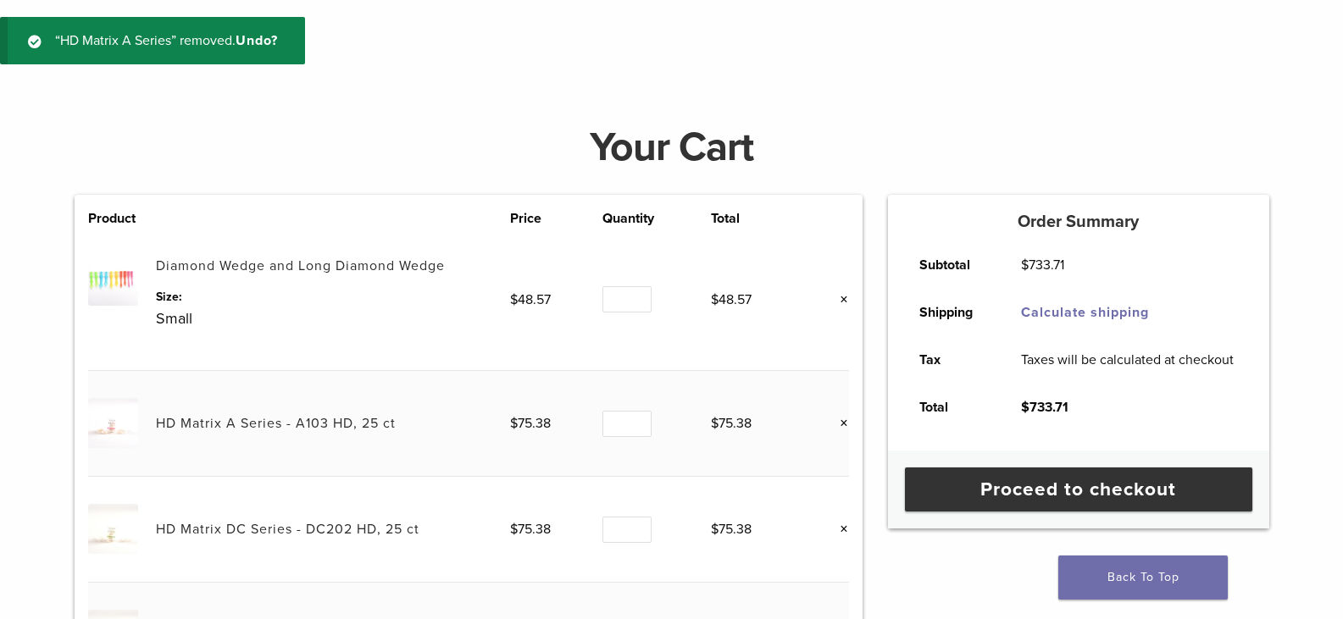
scroll to position [318, 0]
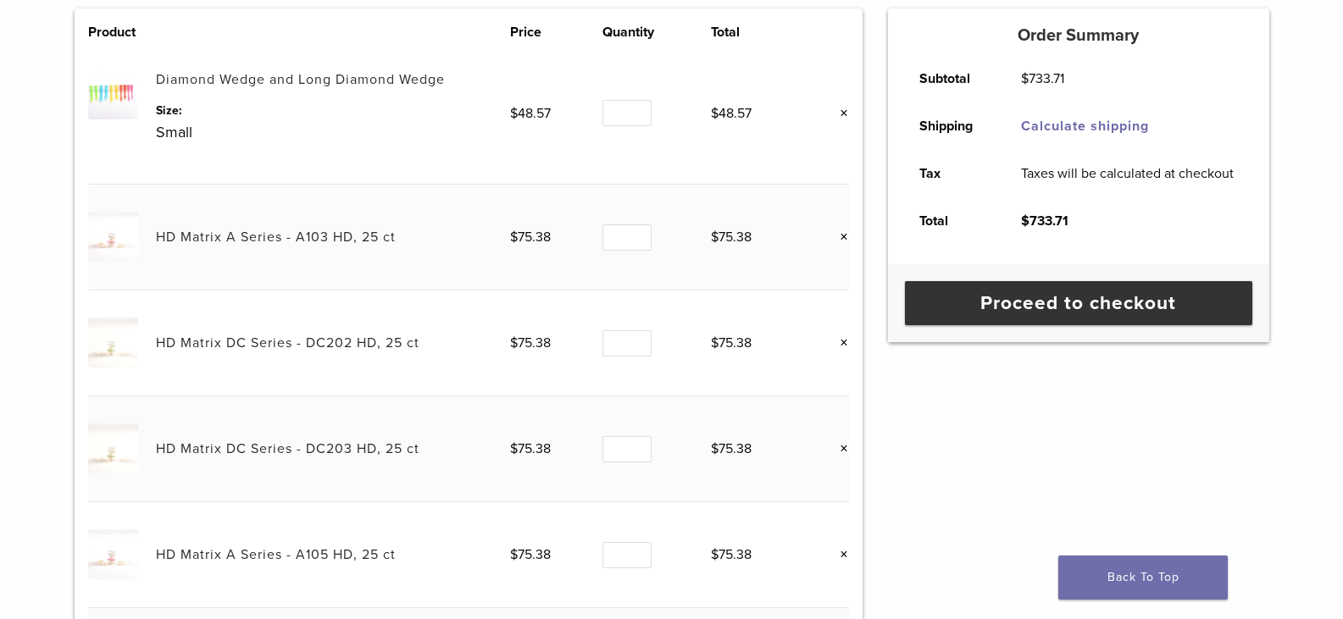
click at [842, 238] on link "×" at bounding box center [838, 237] width 22 height 22
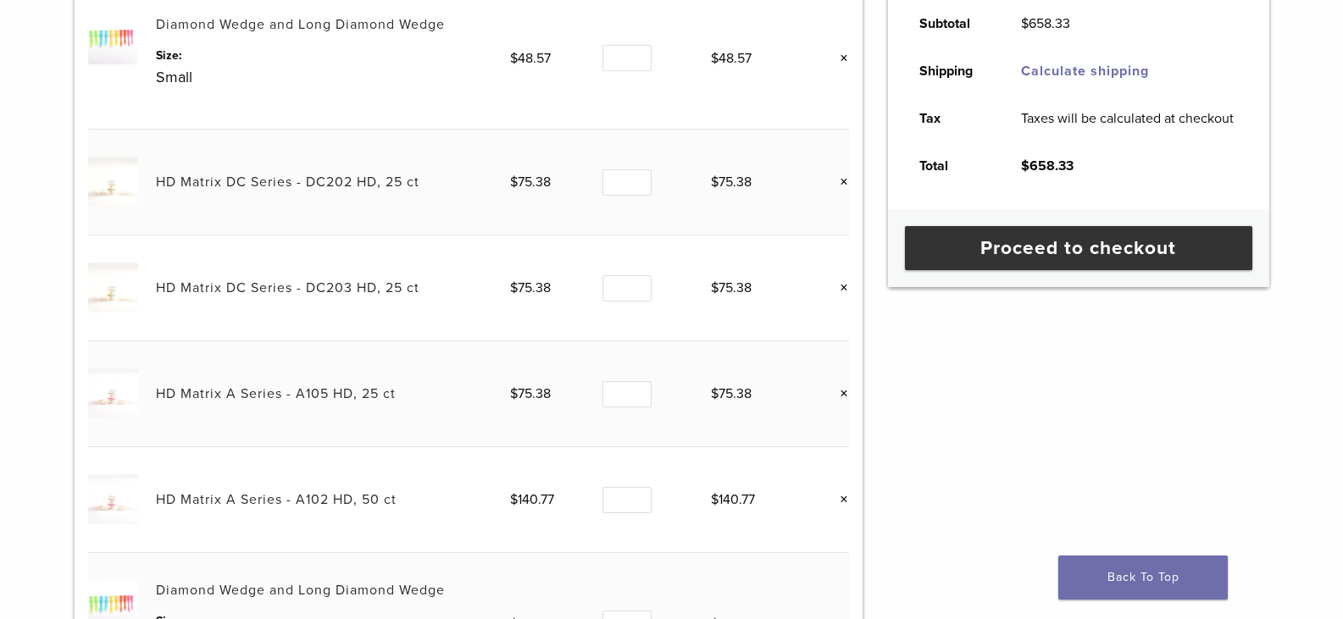
scroll to position [402, 0]
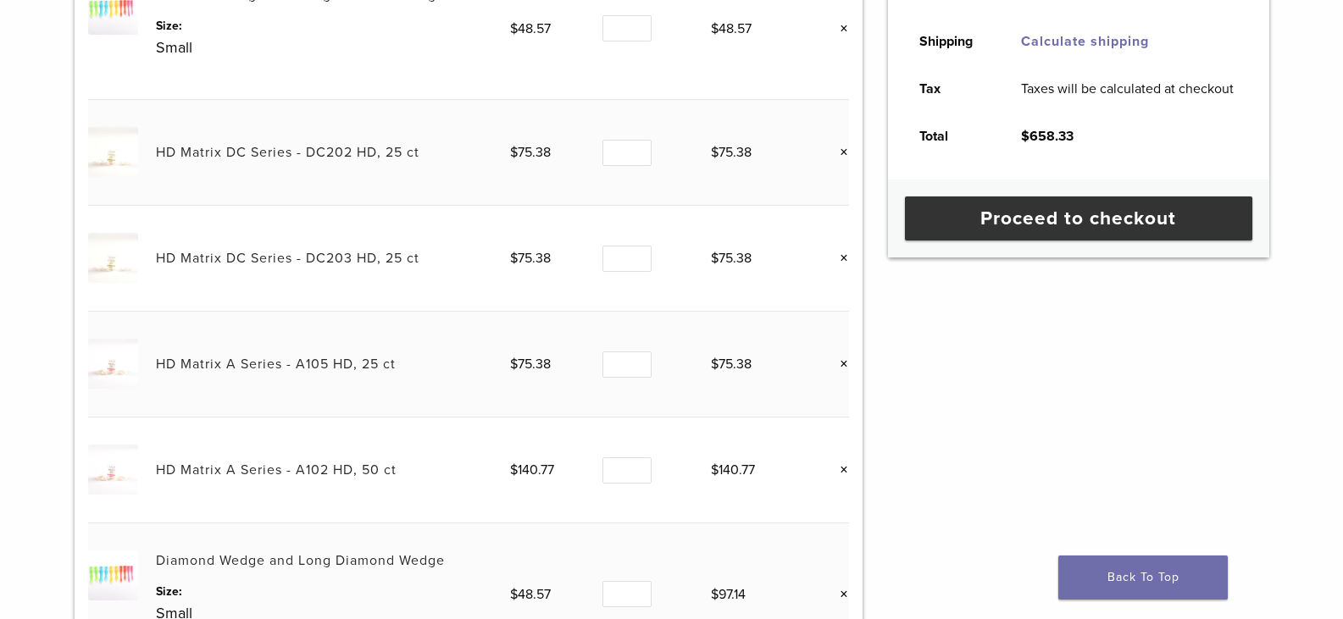
click at [843, 364] on link "×" at bounding box center [838, 364] width 22 height 22
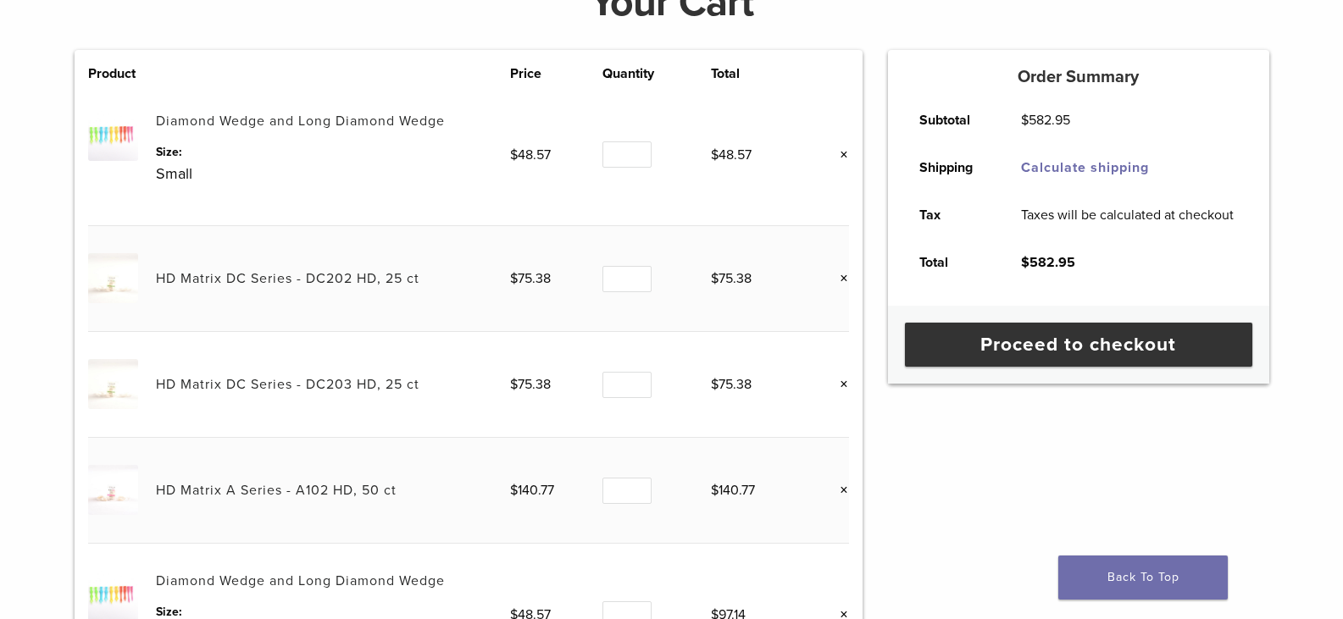
scroll to position [361, 0]
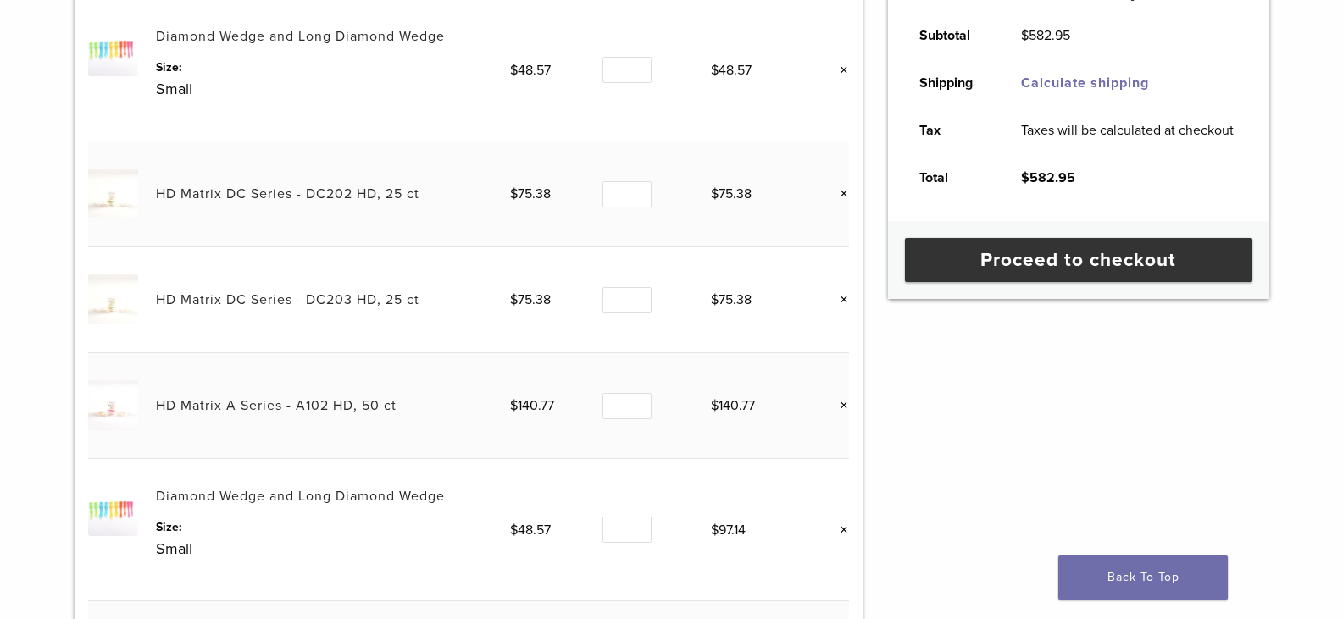
click at [848, 405] on link "×" at bounding box center [838, 406] width 22 height 22
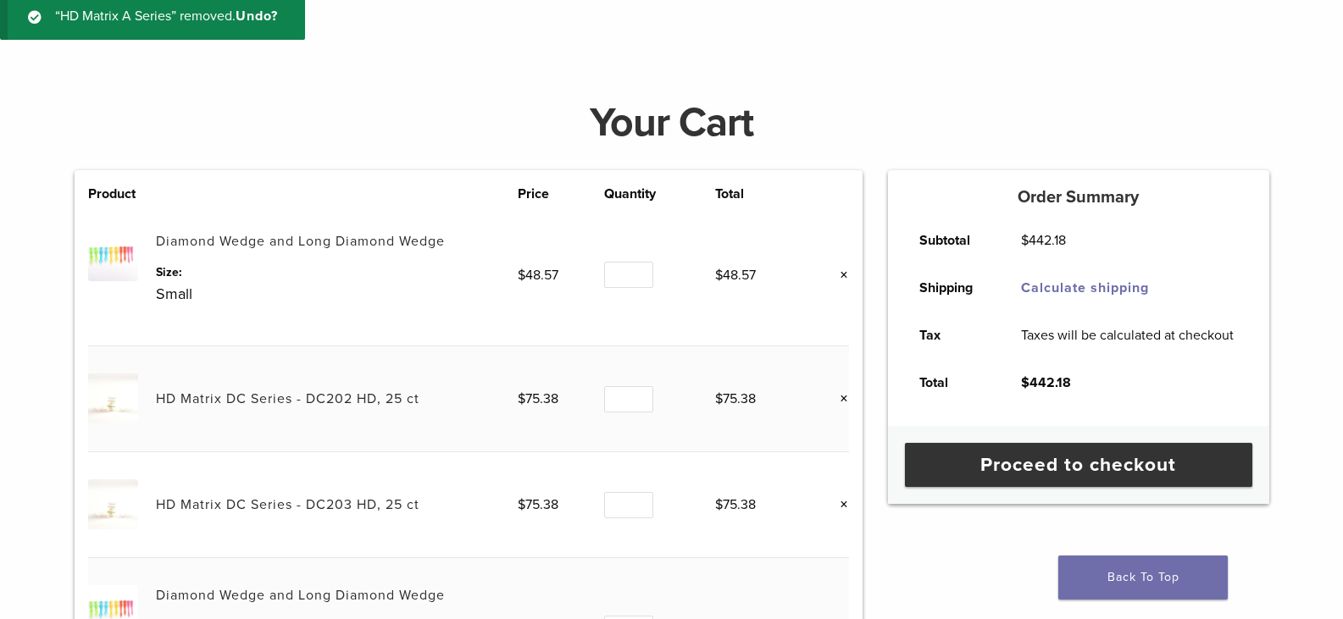
scroll to position [148, 0]
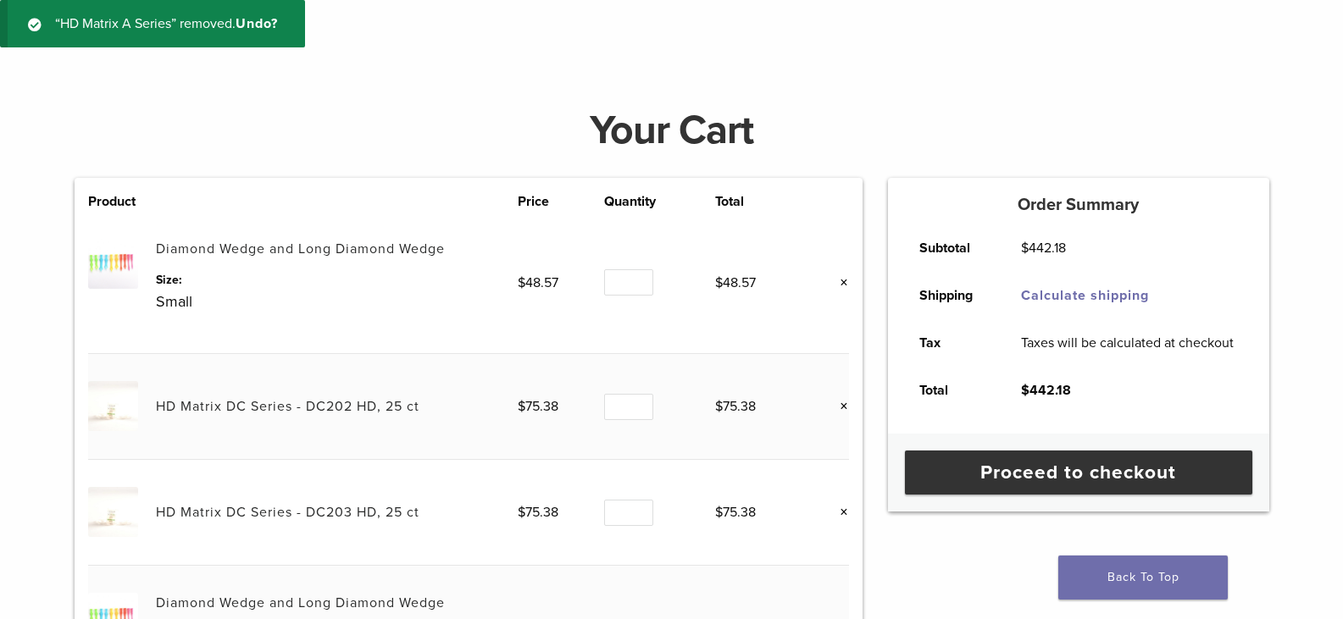
click at [839, 278] on link "×" at bounding box center [838, 283] width 22 height 22
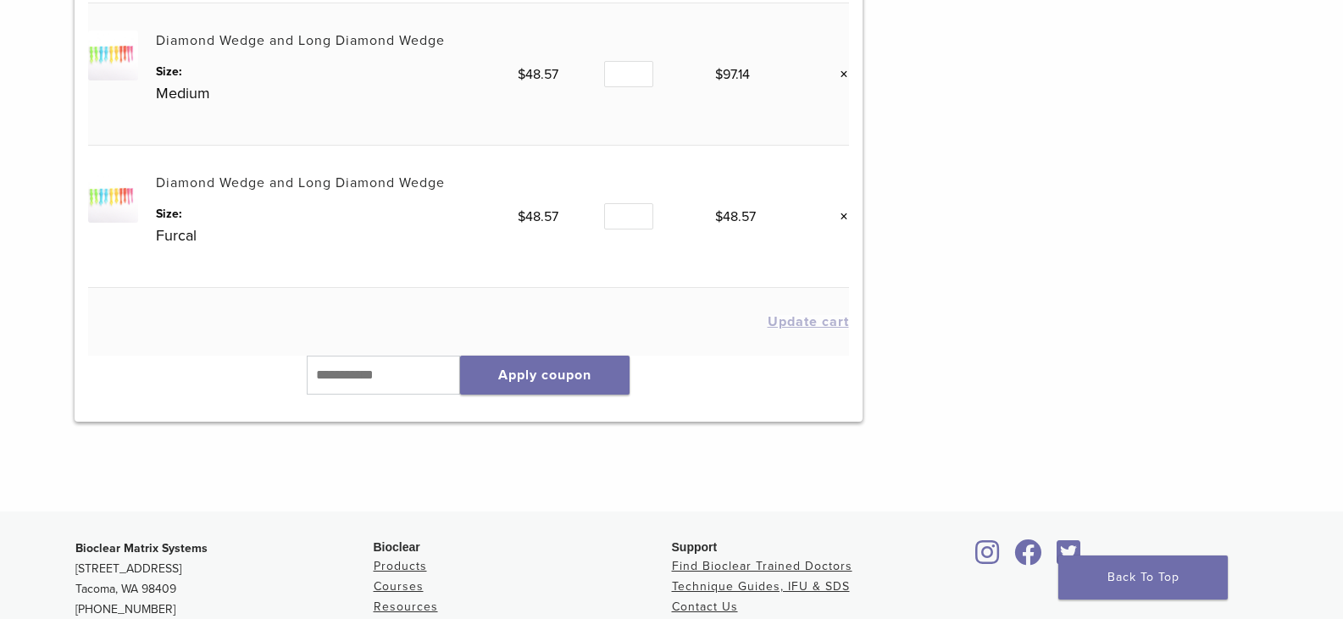
scroll to position [741, 0]
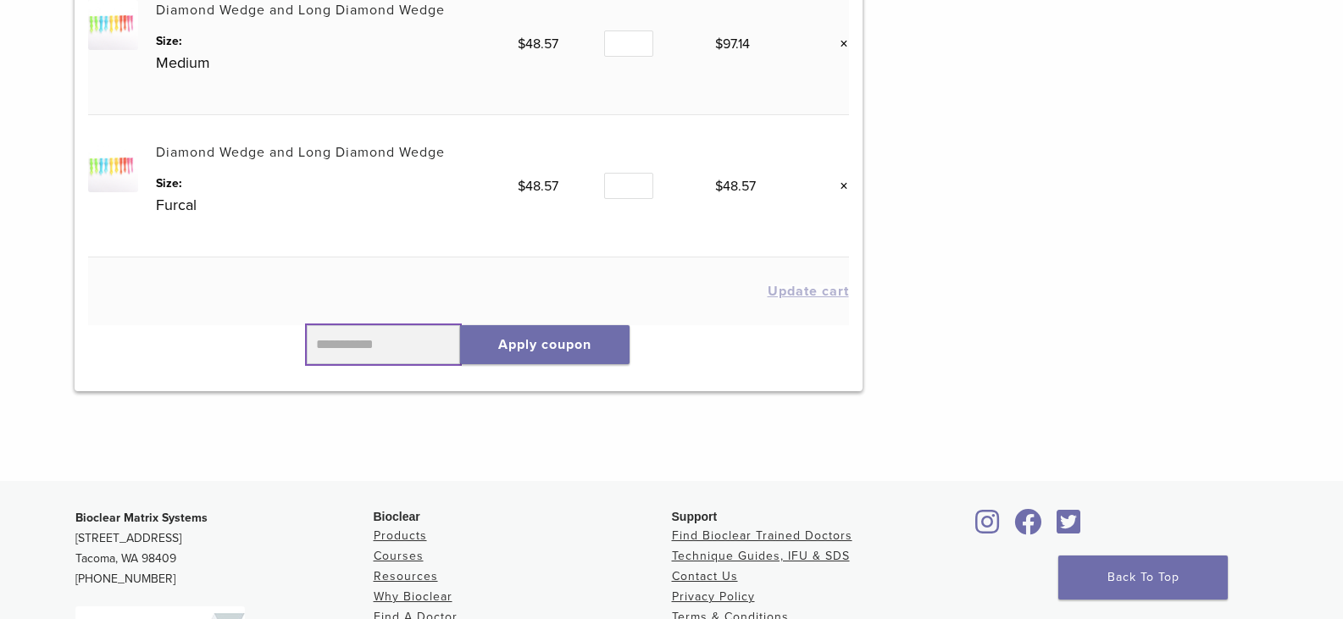
paste input "**********"
type input "**********"
drag, startPoint x: 457, startPoint y: 341, endPoint x: 225, endPoint y: 338, distance: 232.2
click at [226, 338] on div "**********" at bounding box center [468, 351] width 761 height 53
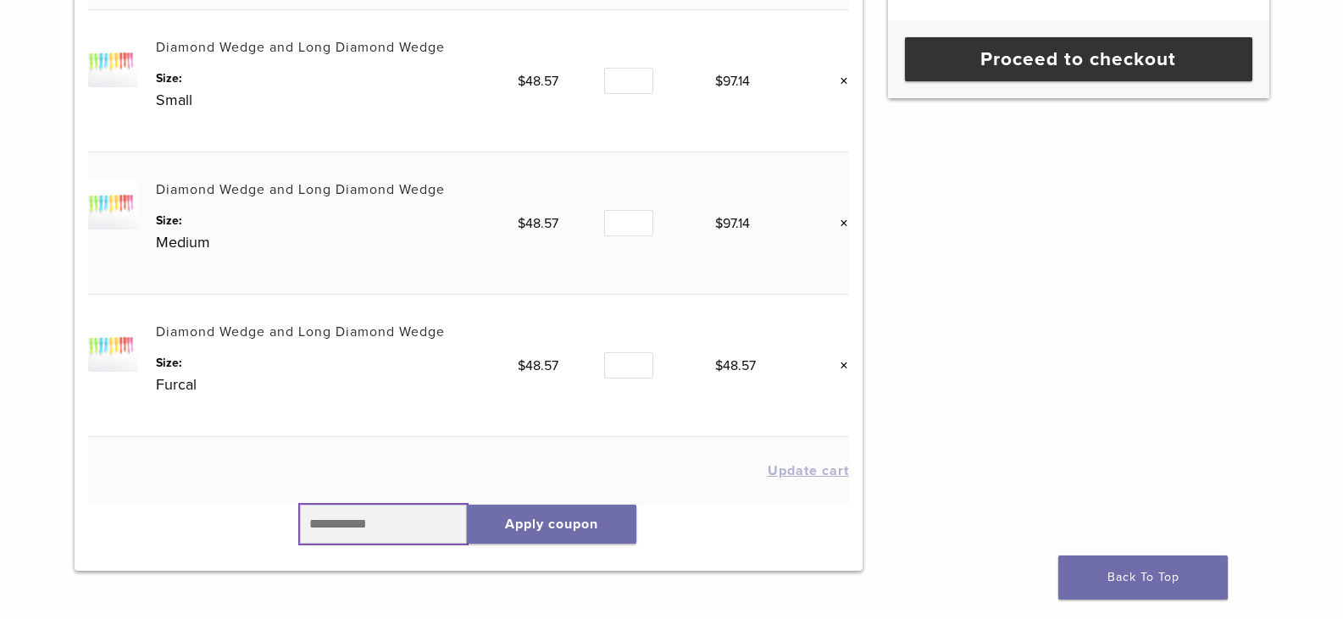
scroll to position [657, 0]
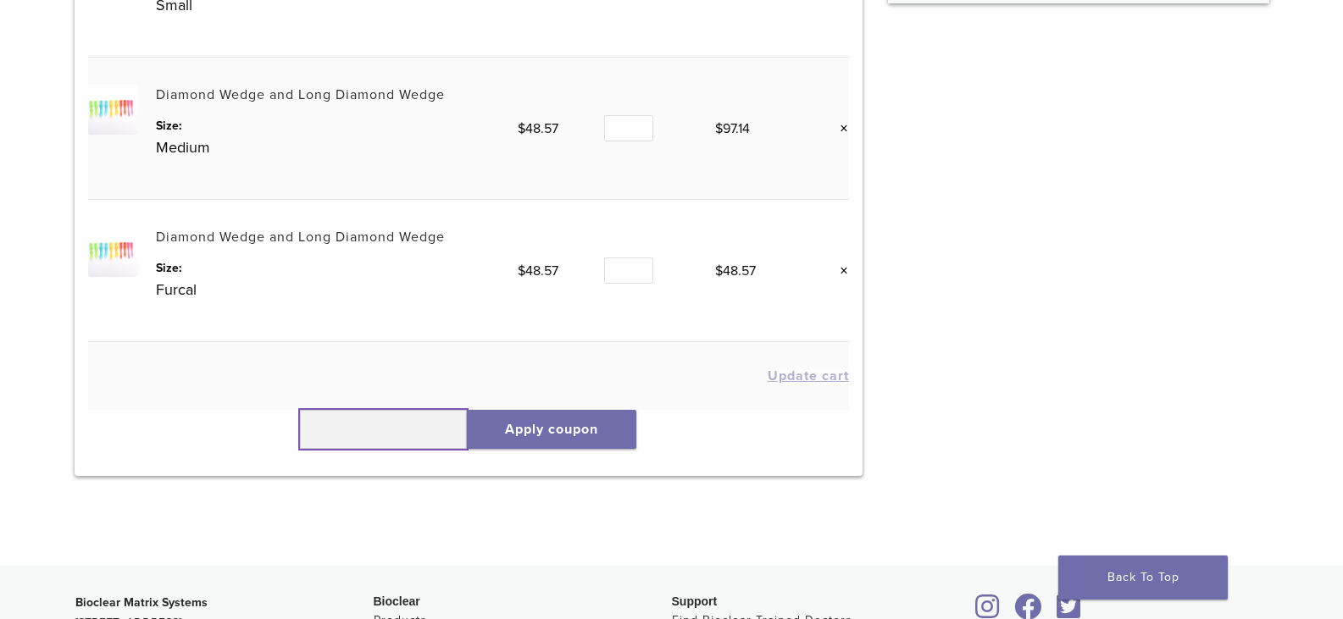
paste input "******"
type input "******"
click at [534, 436] on button "Apply coupon" at bounding box center [551, 429] width 169 height 39
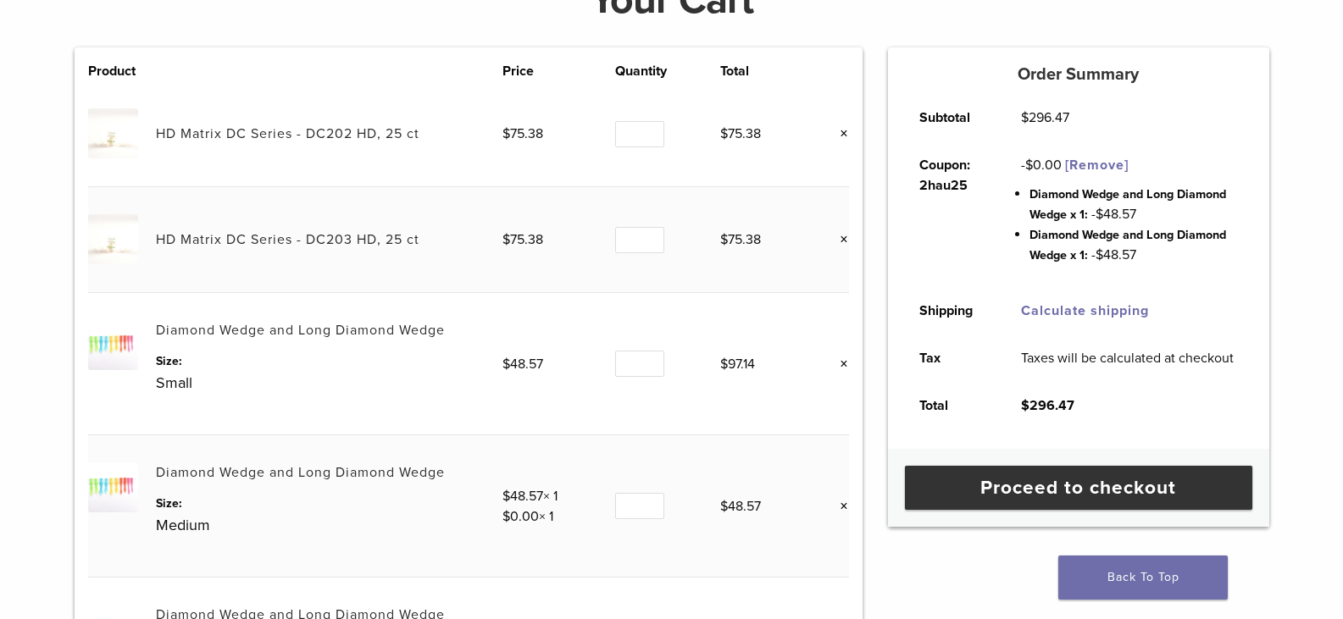
scroll to position [318, 0]
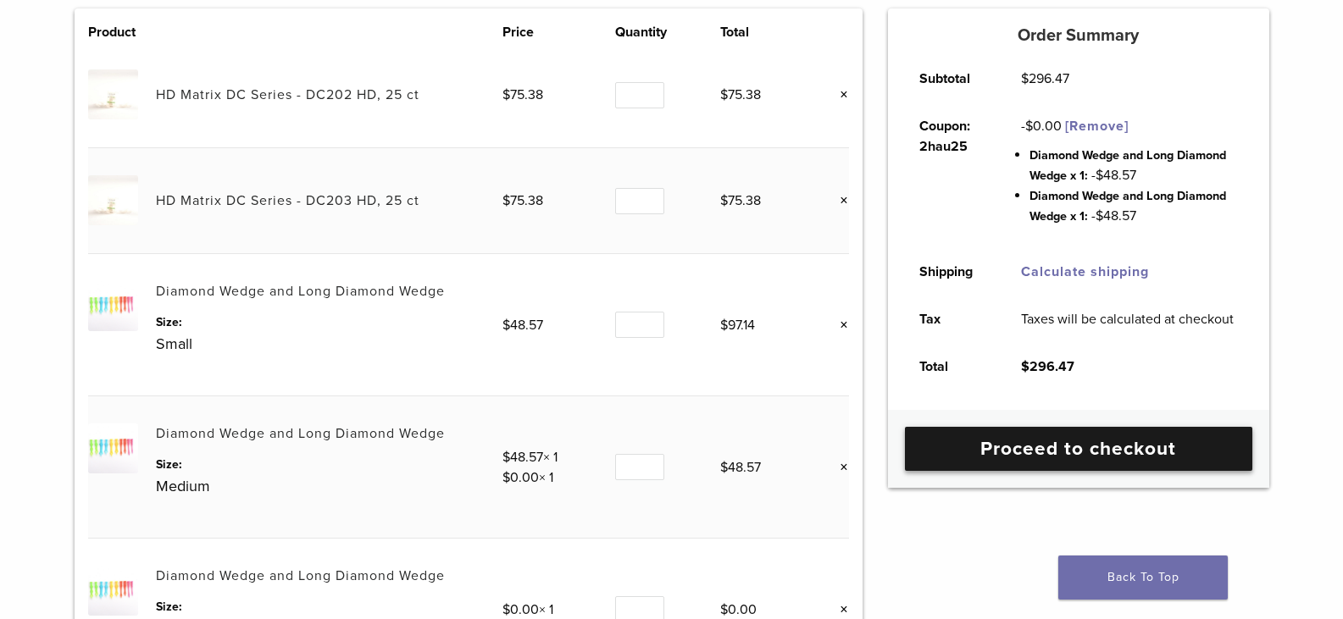
click at [1005, 451] on link "Proceed to checkout" at bounding box center [1078, 449] width 347 height 44
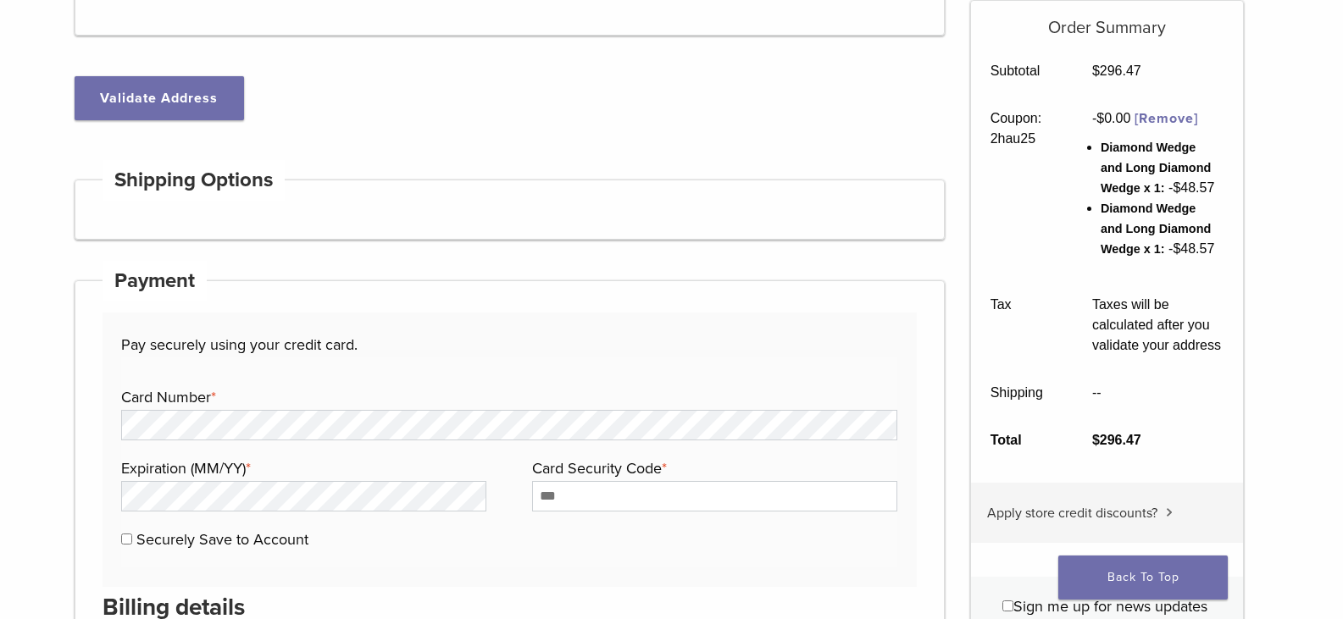
scroll to position [508, 0]
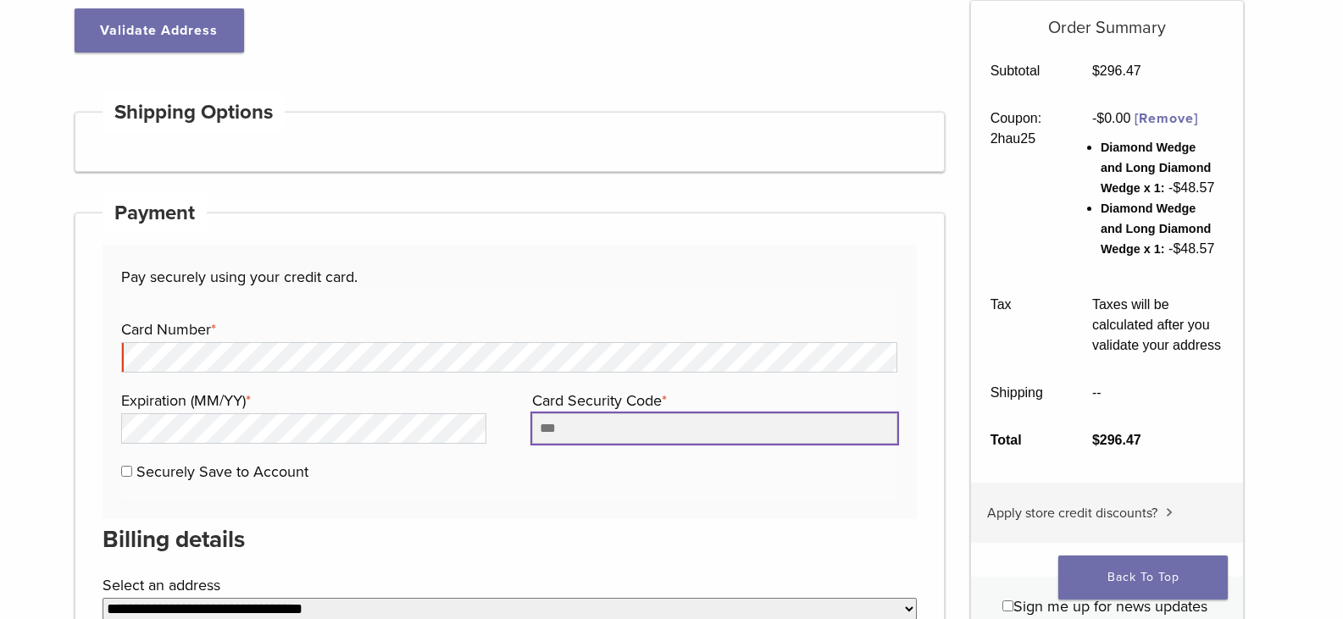
type input "***"
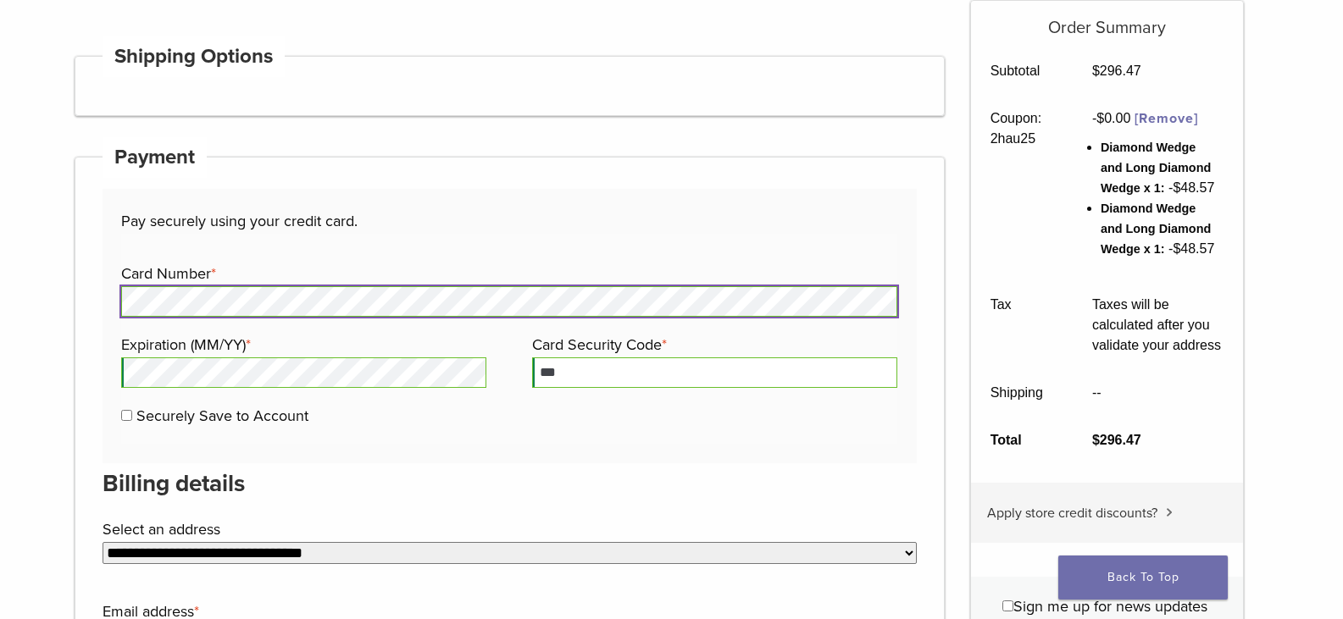
scroll to position [593, 0]
